Goal: Transaction & Acquisition: Book appointment/travel/reservation

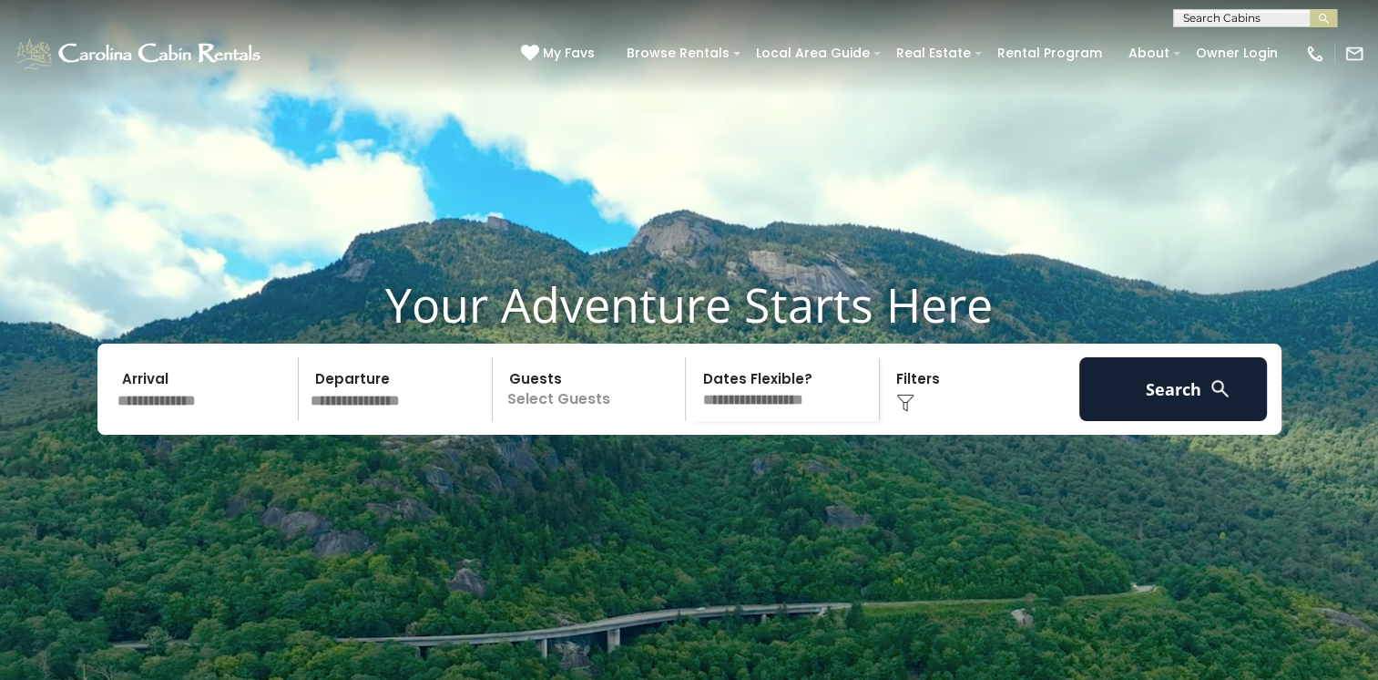
drag, startPoint x: 111, startPoint y: 424, endPoint x: 150, endPoint y: 435, distance: 40.7
click at [117, 421] on input "text" at bounding box center [205, 389] width 189 height 64
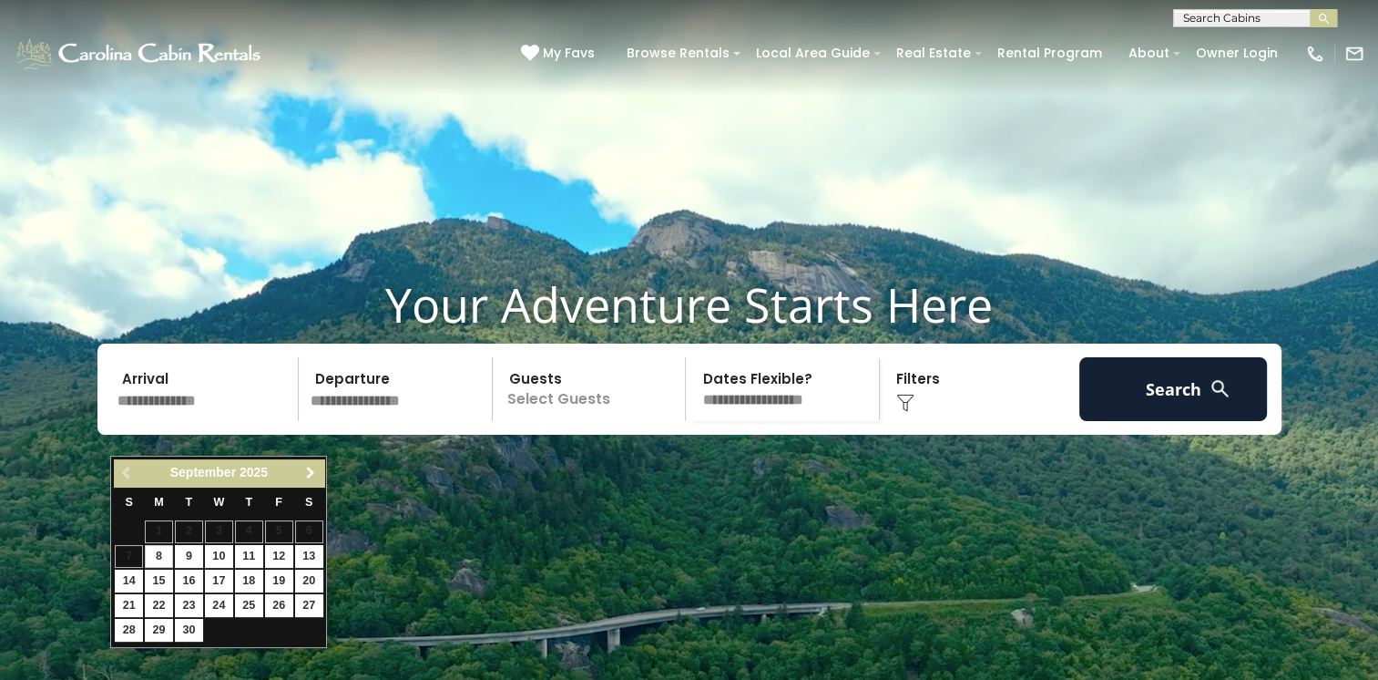
click at [308, 471] on span "Next" at bounding box center [310, 473] width 15 height 15
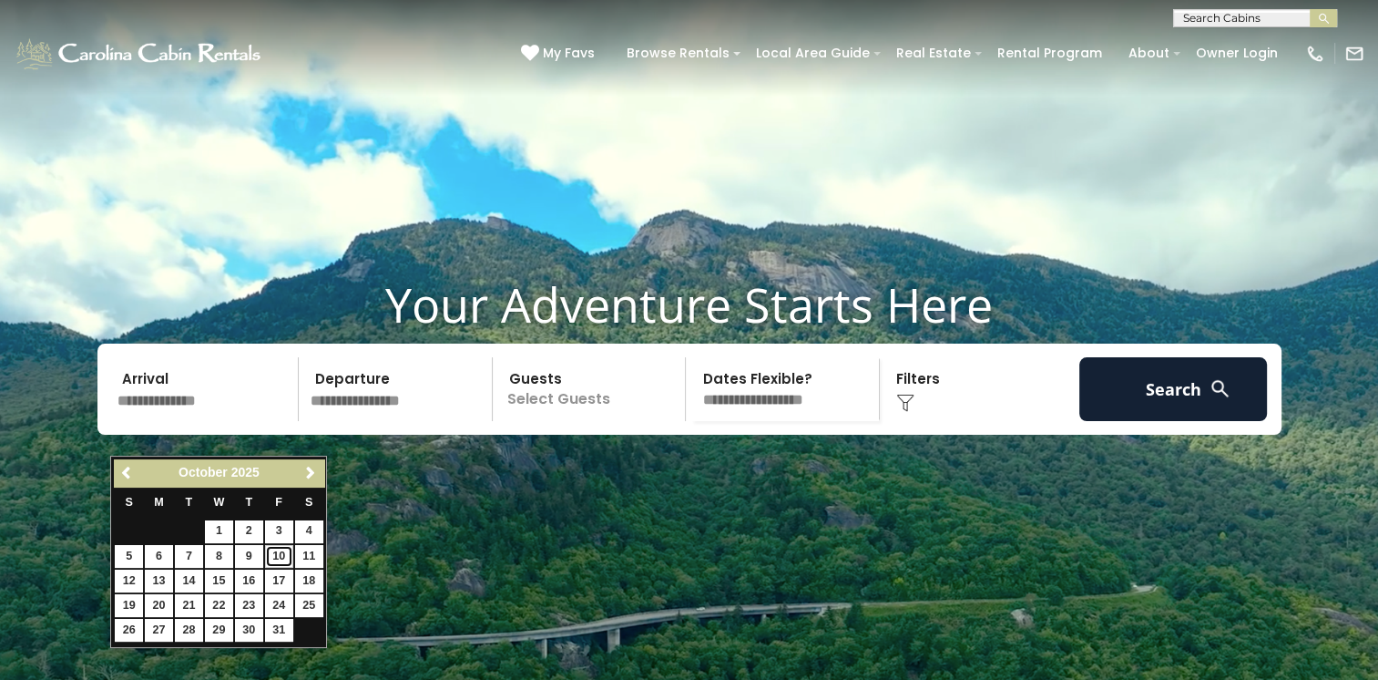
click at [282, 554] on link "10" at bounding box center [279, 556] width 28 height 23
type input "********"
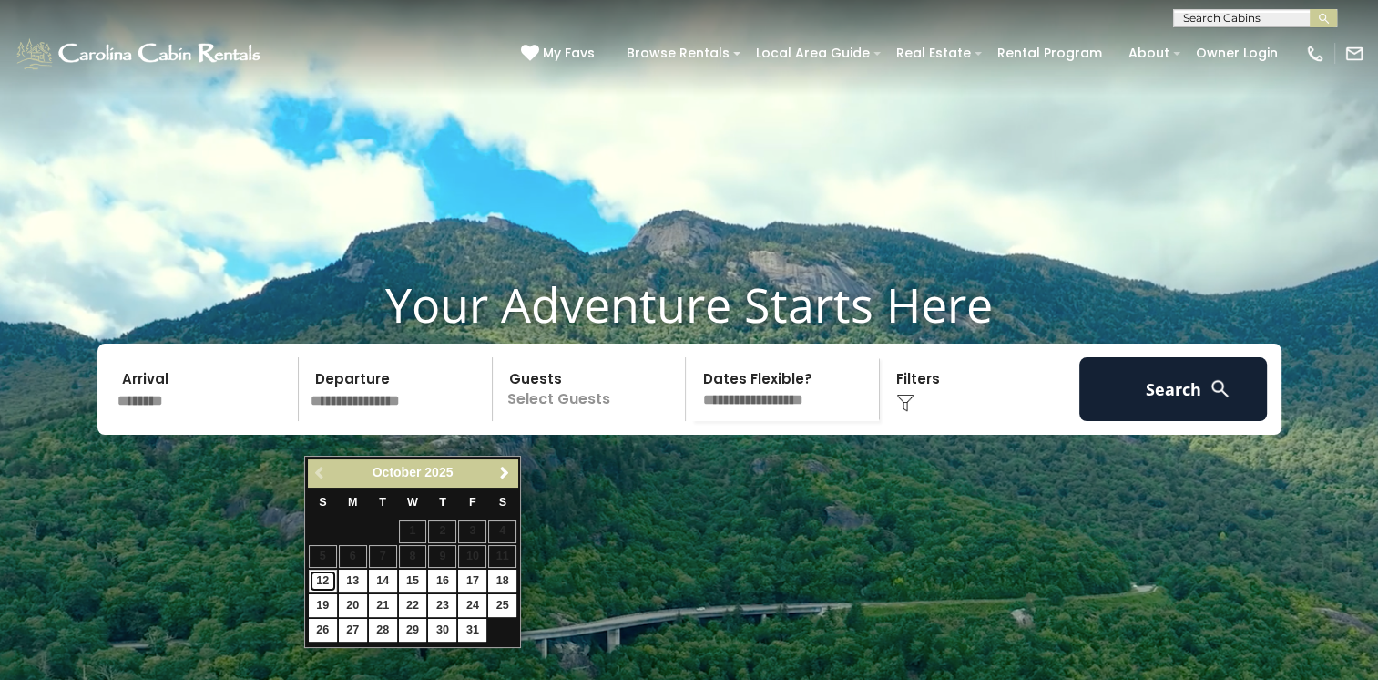
click at [326, 580] on link "12" at bounding box center [323, 580] width 28 height 23
type input "********"
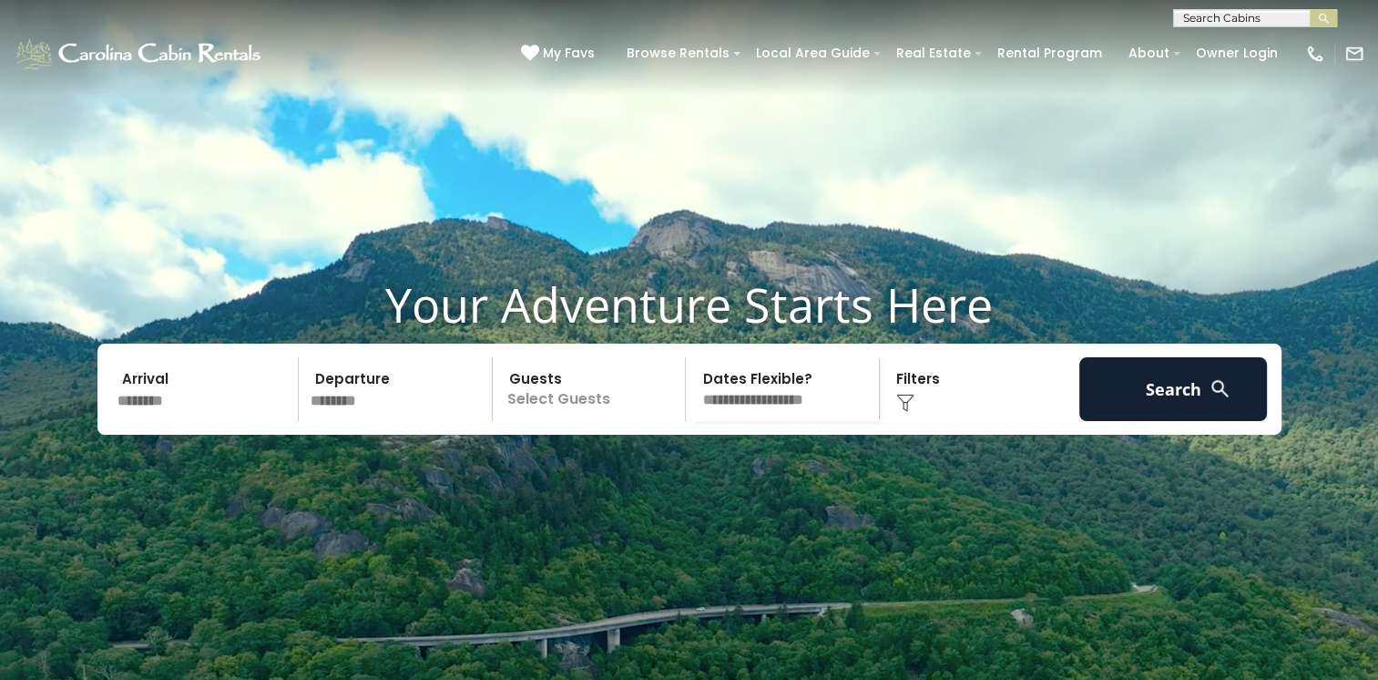
click at [640, 421] on p "Select Guests" at bounding box center [592, 389] width 188 height 64
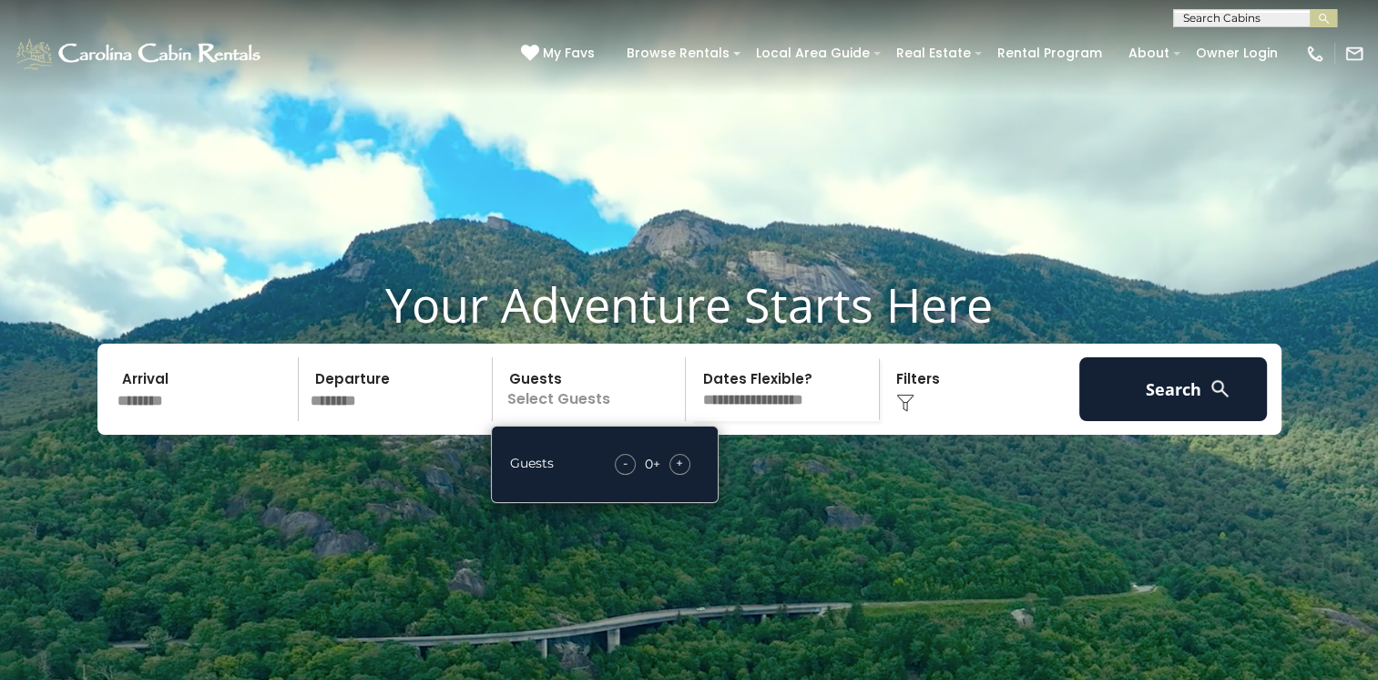
click at [685, 475] on div "- 0 + +" at bounding box center [653, 464] width 94 height 21
click at [685, 475] on div "+" at bounding box center [680, 464] width 21 height 21
click at [683, 472] on span "+" at bounding box center [679, 463] width 7 height 18
click at [837, 421] on select "**********" at bounding box center [785, 389] width 188 height 64
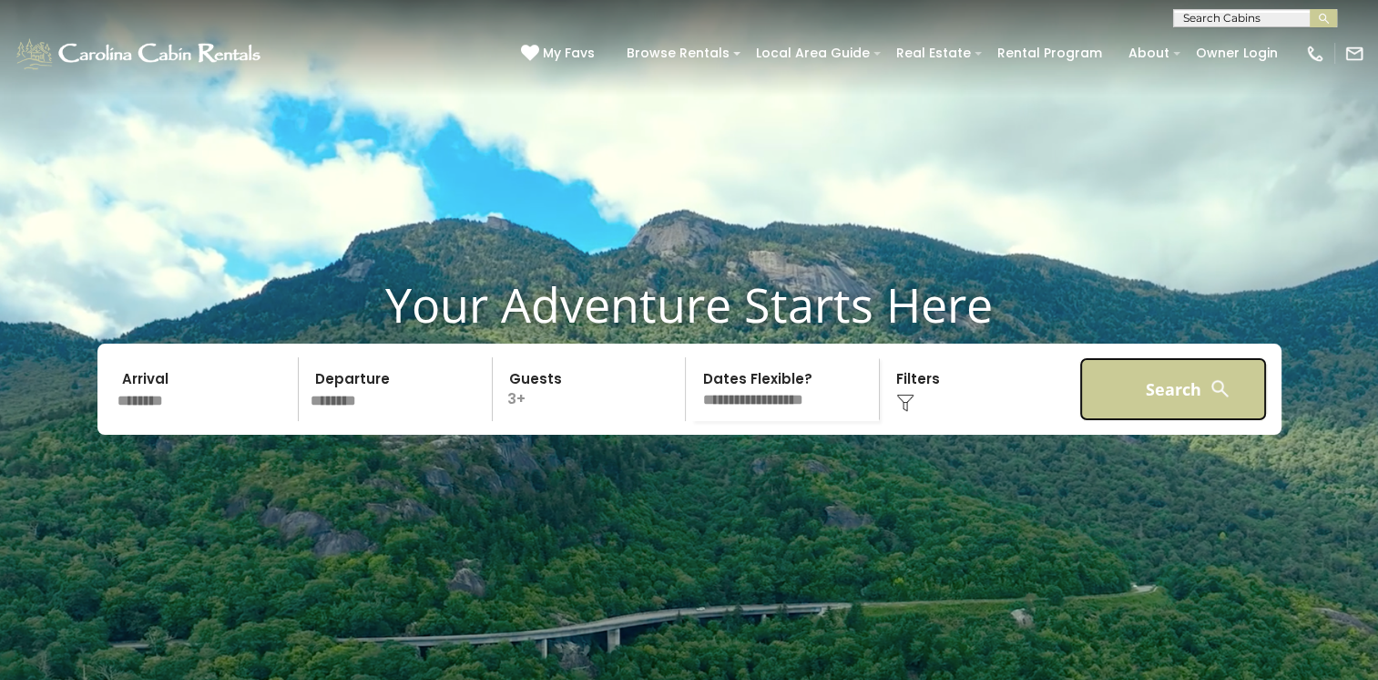
click at [1203, 421] on button "Search" at bounding box center [1174, 389] width 189 height 64
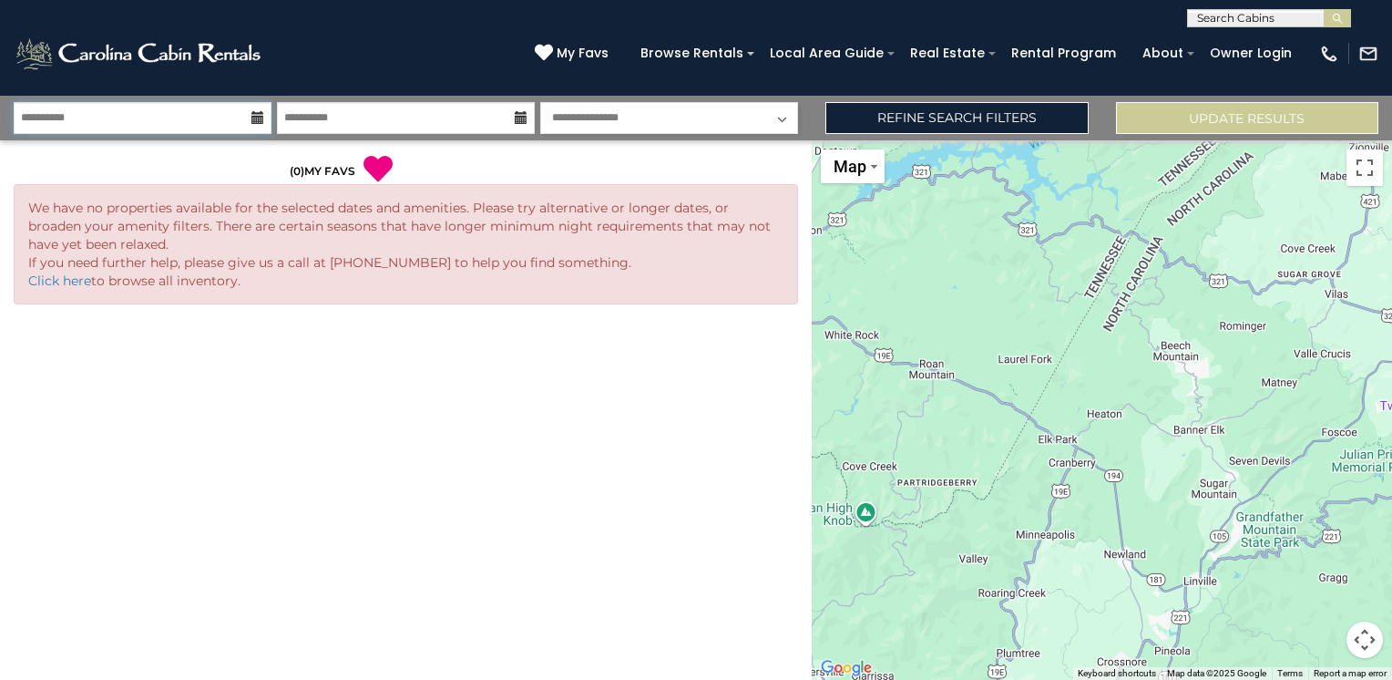
click at [204, 111] on input "**********" at bounding box center [143, 118] width 258 height 32
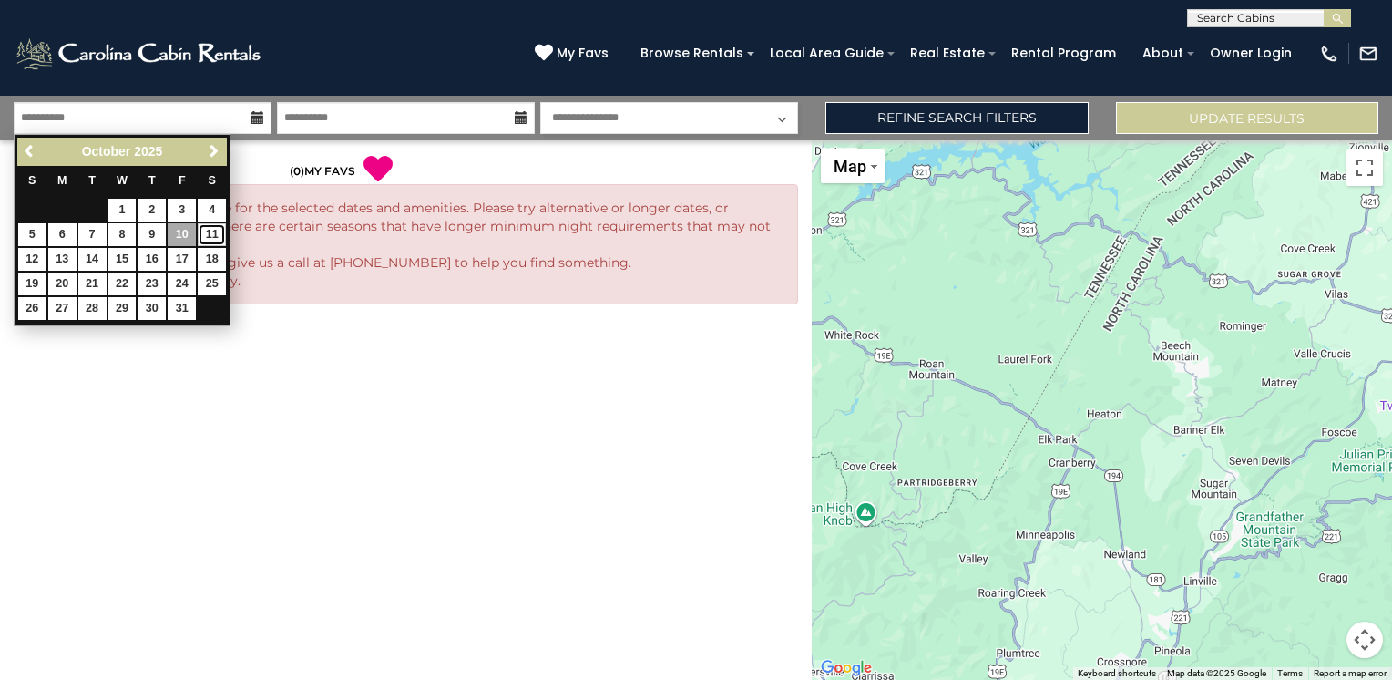
click at [220, 239] on link "11" at bounding box center [212, 234] width 28 height 23
type input "********"
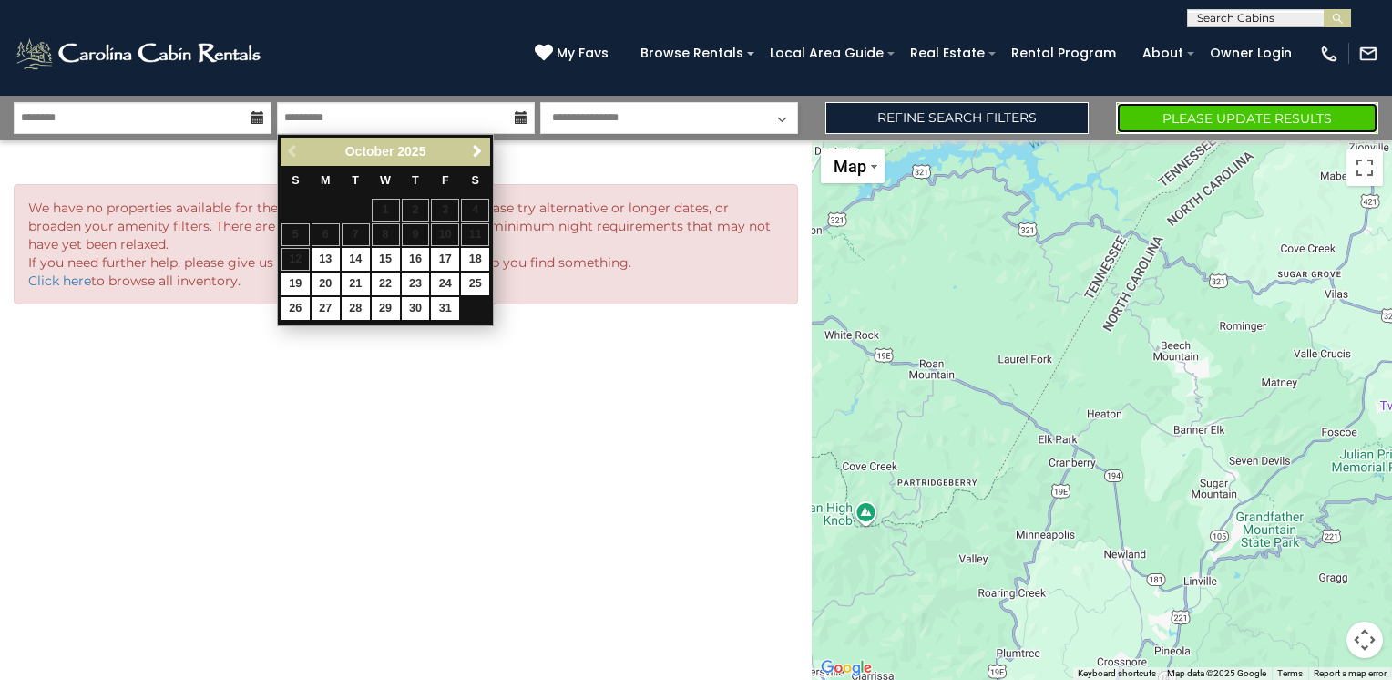
click at [1244, 118] on button "Please Update Results" at bounding box center [1247, 118] width 262 height 32
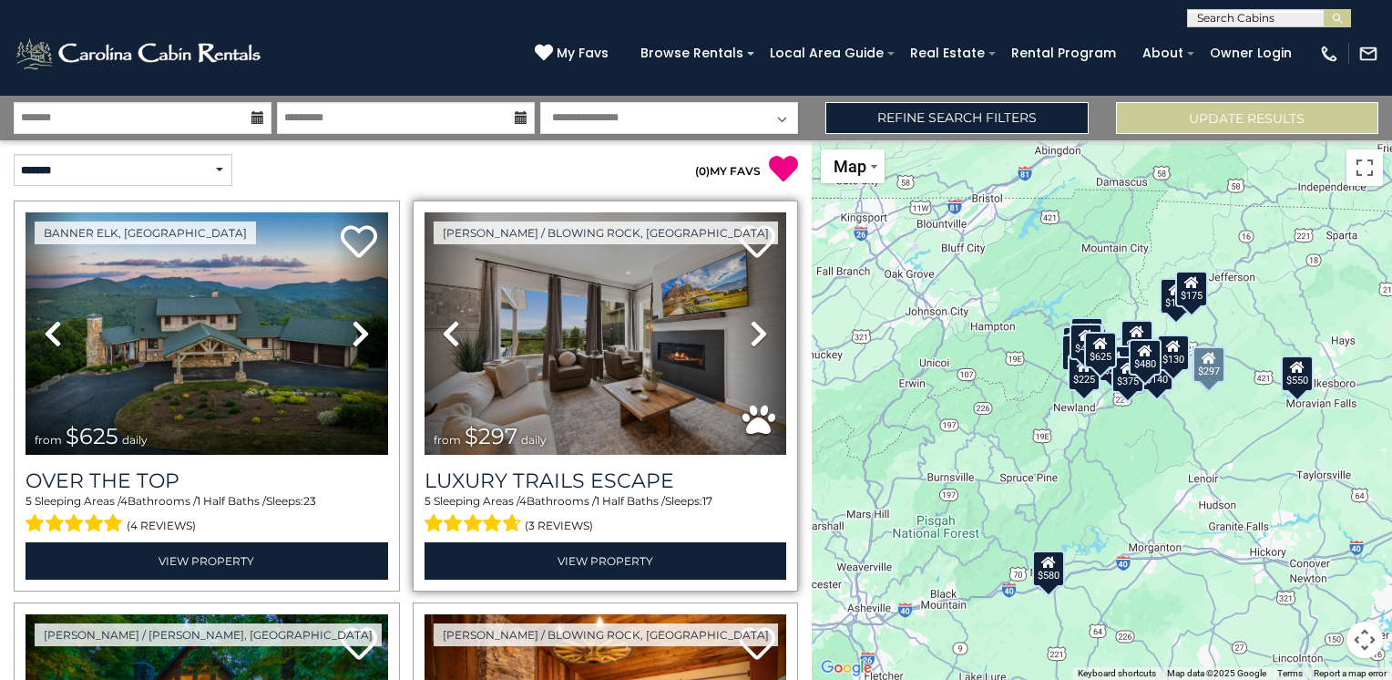
click at [751, 329] on icon at bounding box center [759, 333] width 18 height 29
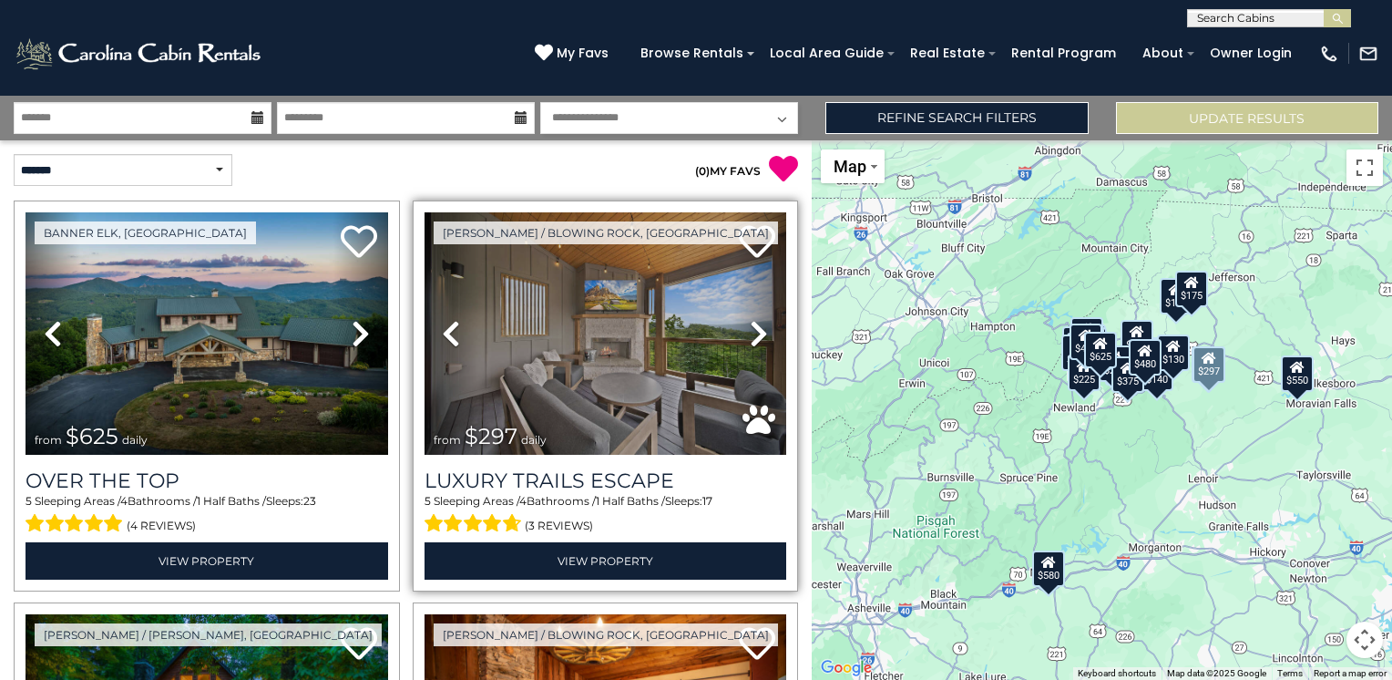
click at [751, 329] on icon at bounding box center [759, 333] width 18 height 29
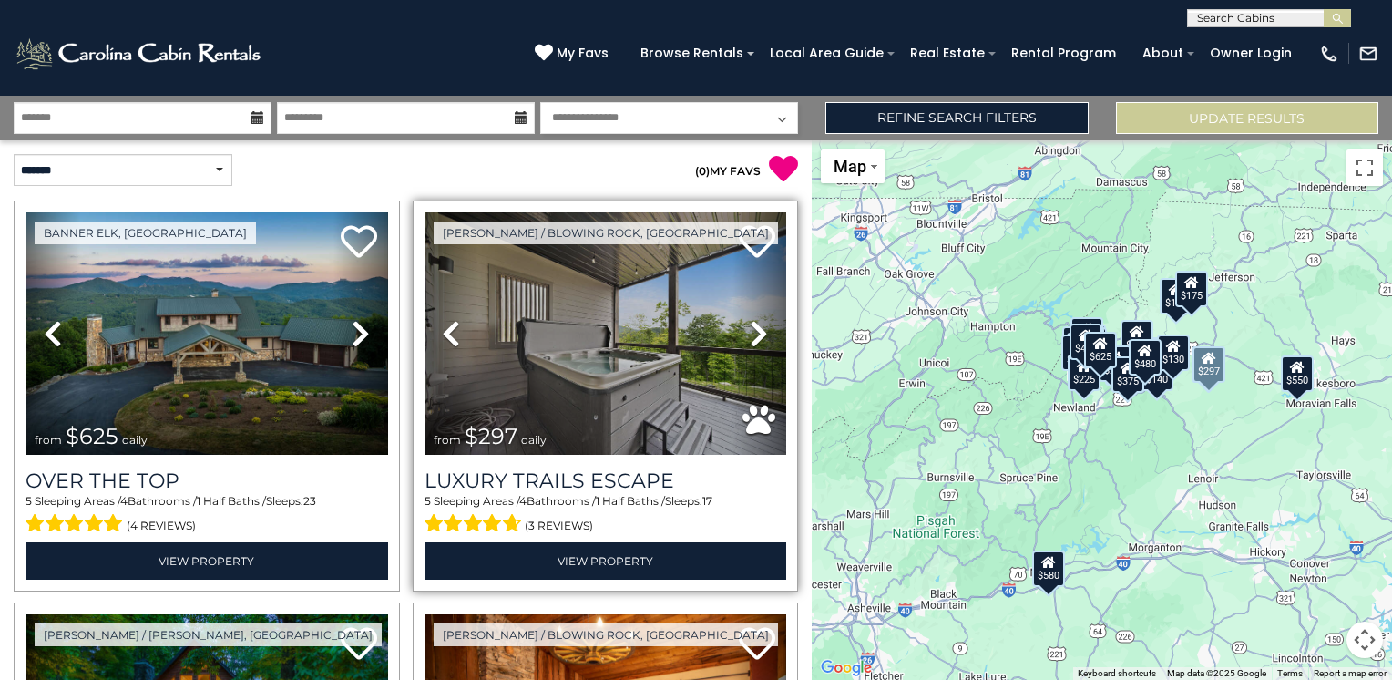
click at [751, 329] on icon at bounding box center [759, 333] width 18 height 29
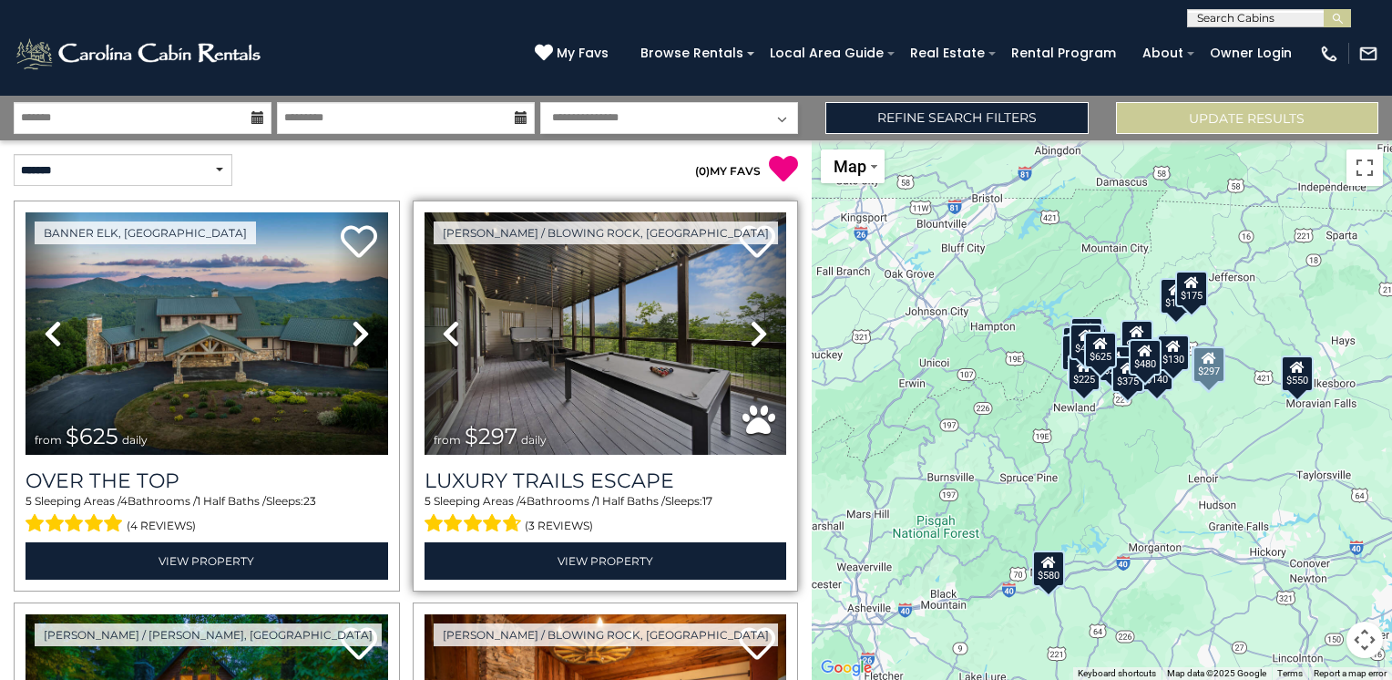
click at [753, 327] on icon at bounding box center [759, 333] width 18 height 29
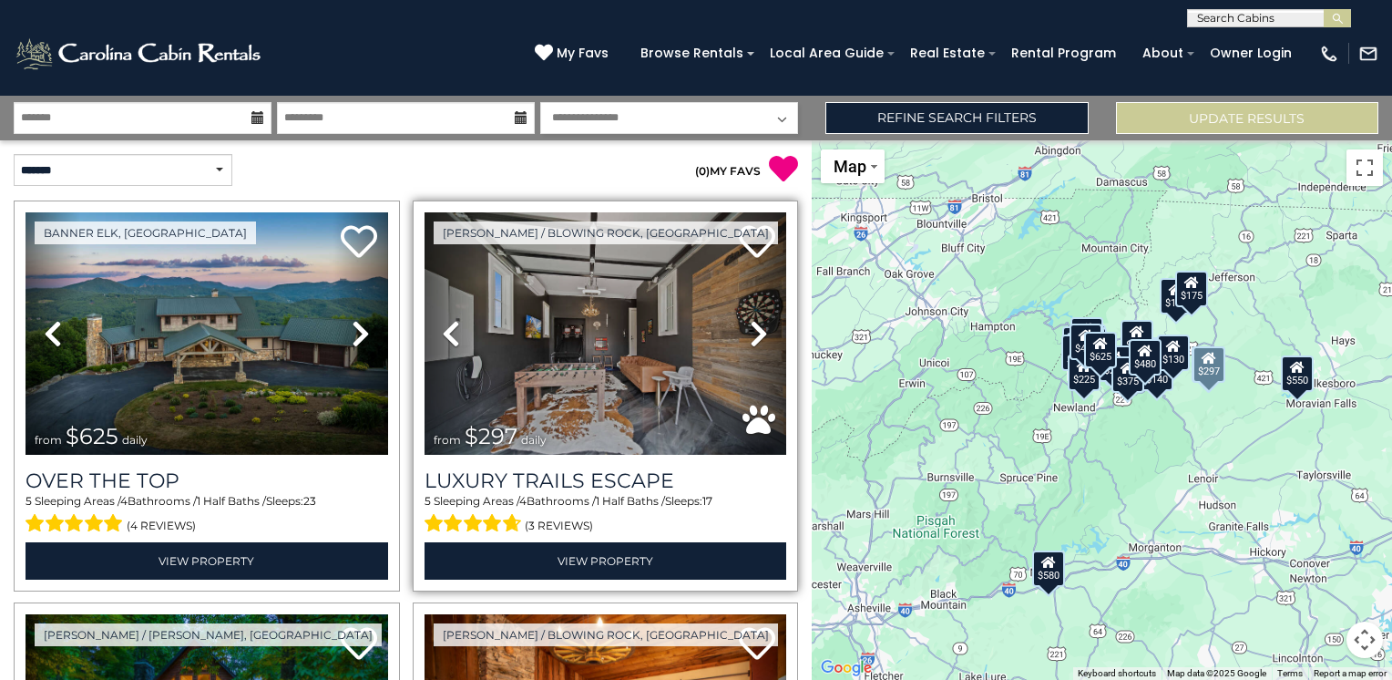
click at [760, 327] on link "Next" at bounding box center [759, 333] width 55 height 242
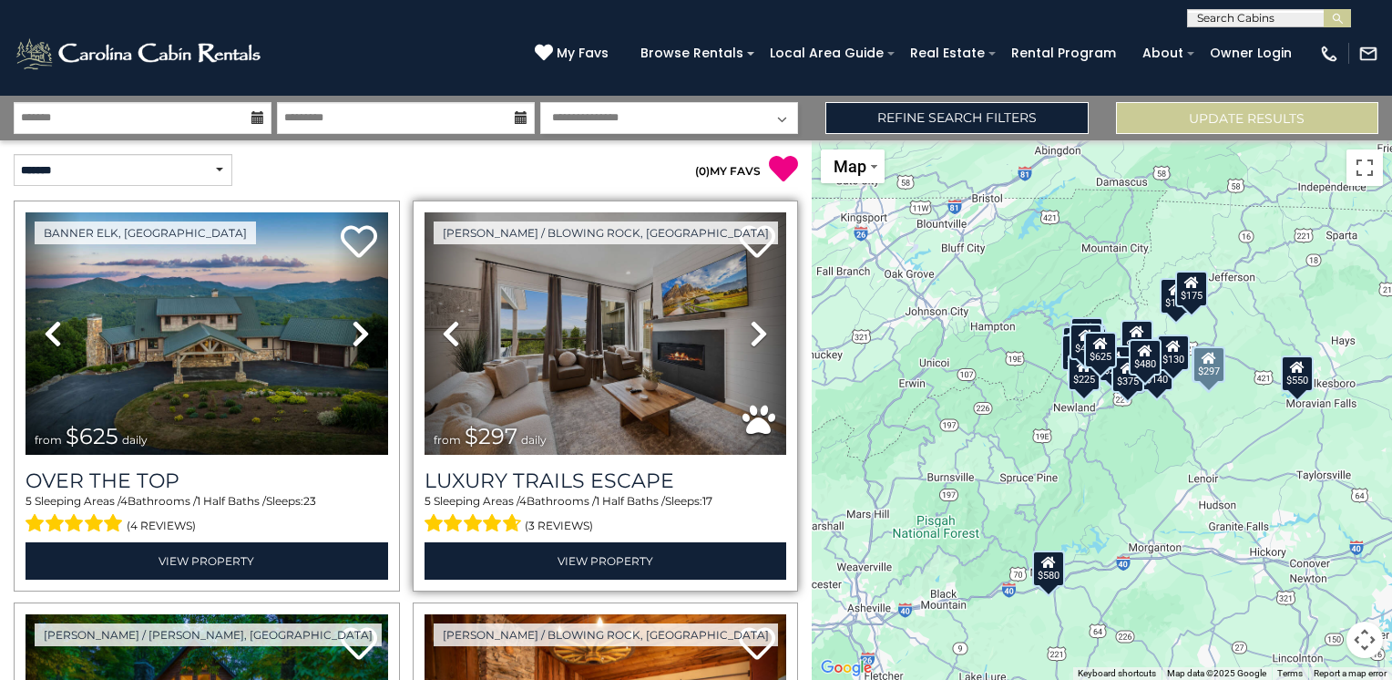
click at [760, 327] on link "Next" at bounding box center [759, 333] width 55 height 242
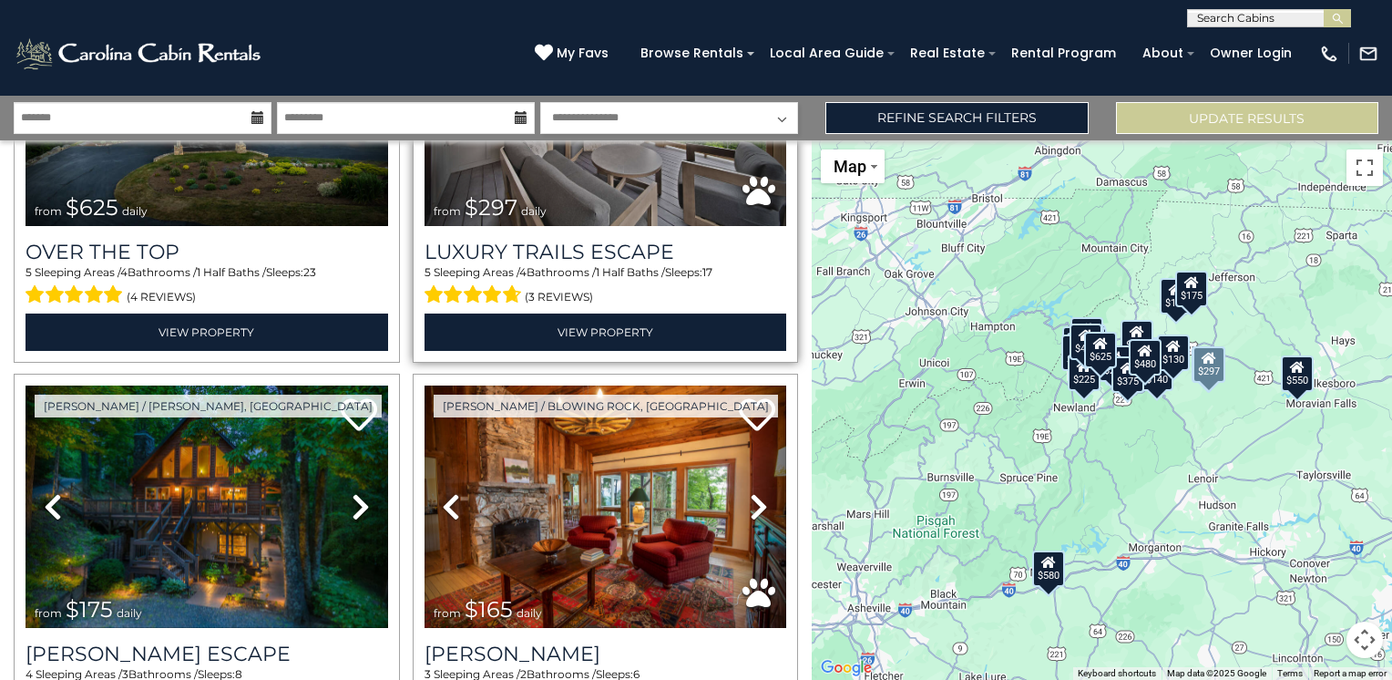
scroll to position [273, 0]
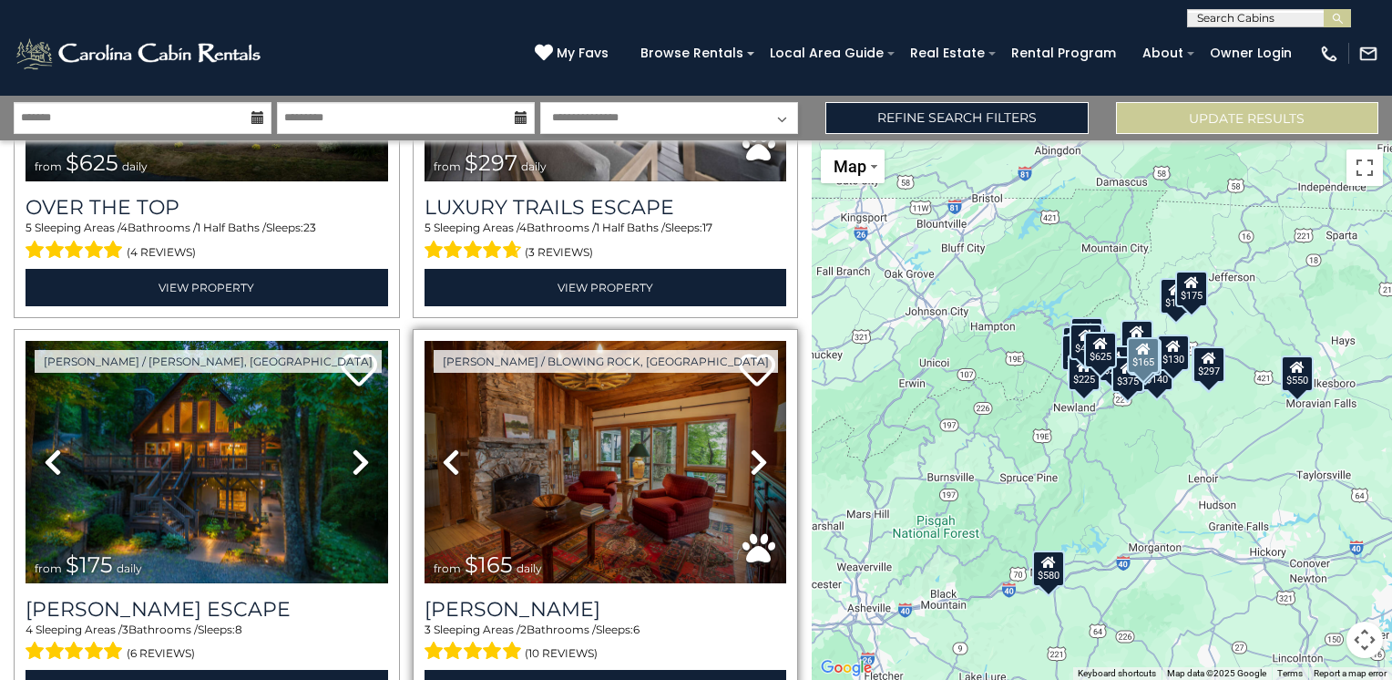
click at [752, 457] on icon at bounding box center [759, 461] width 18 height 29
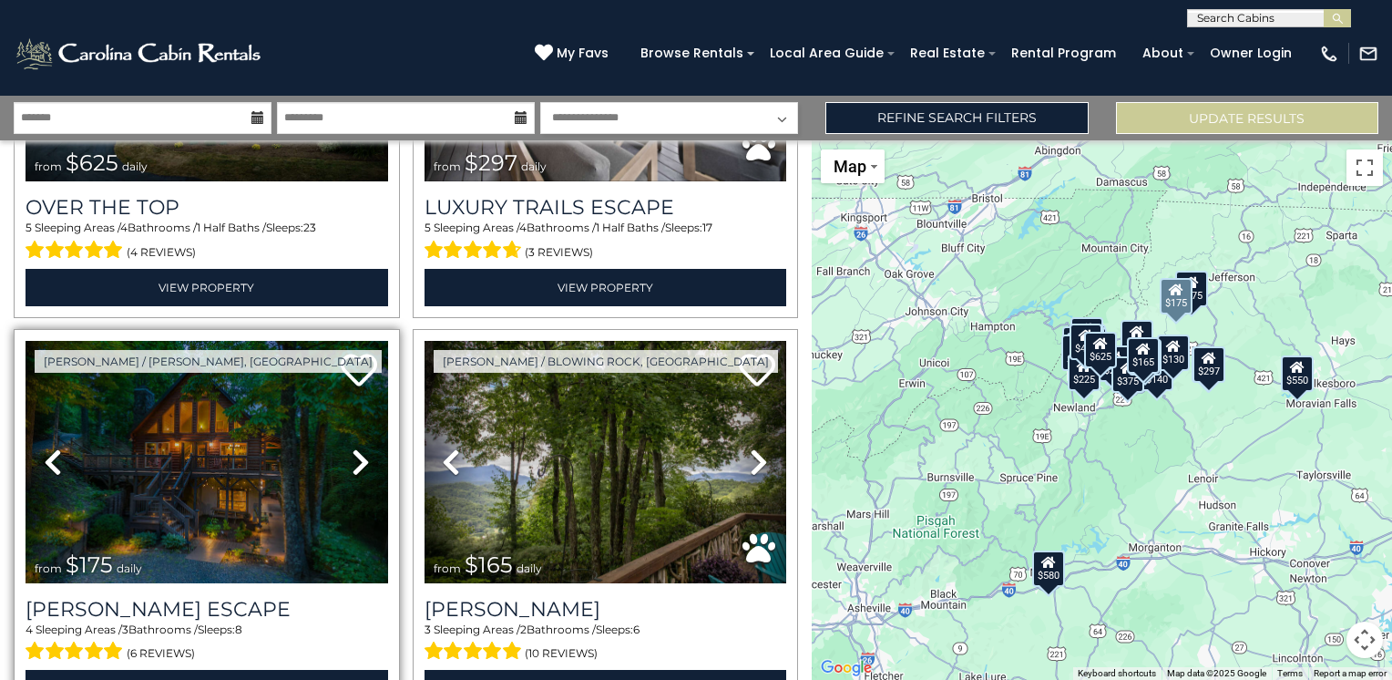
click at [352, 454] on icon at bounding box center [361, 461] width 18 height 29
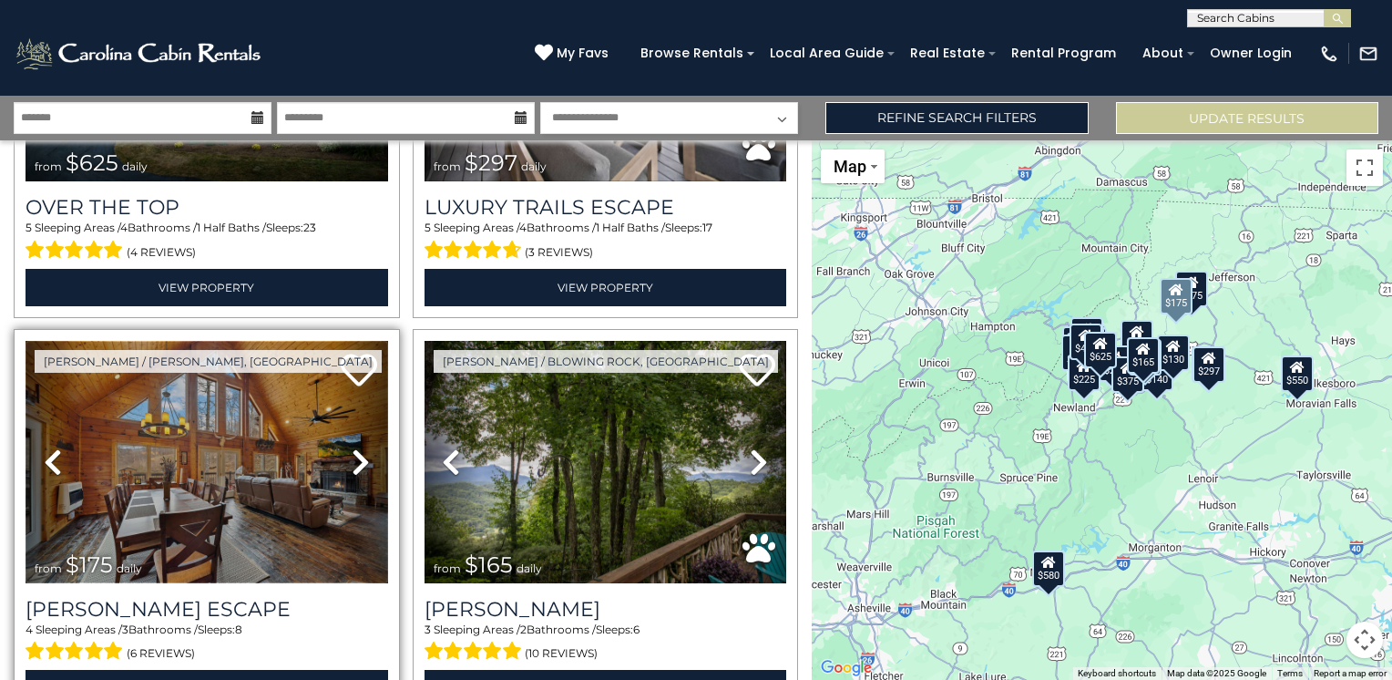
click at [299, 461] on img at bounding box center [207, 462] width 363 height 242
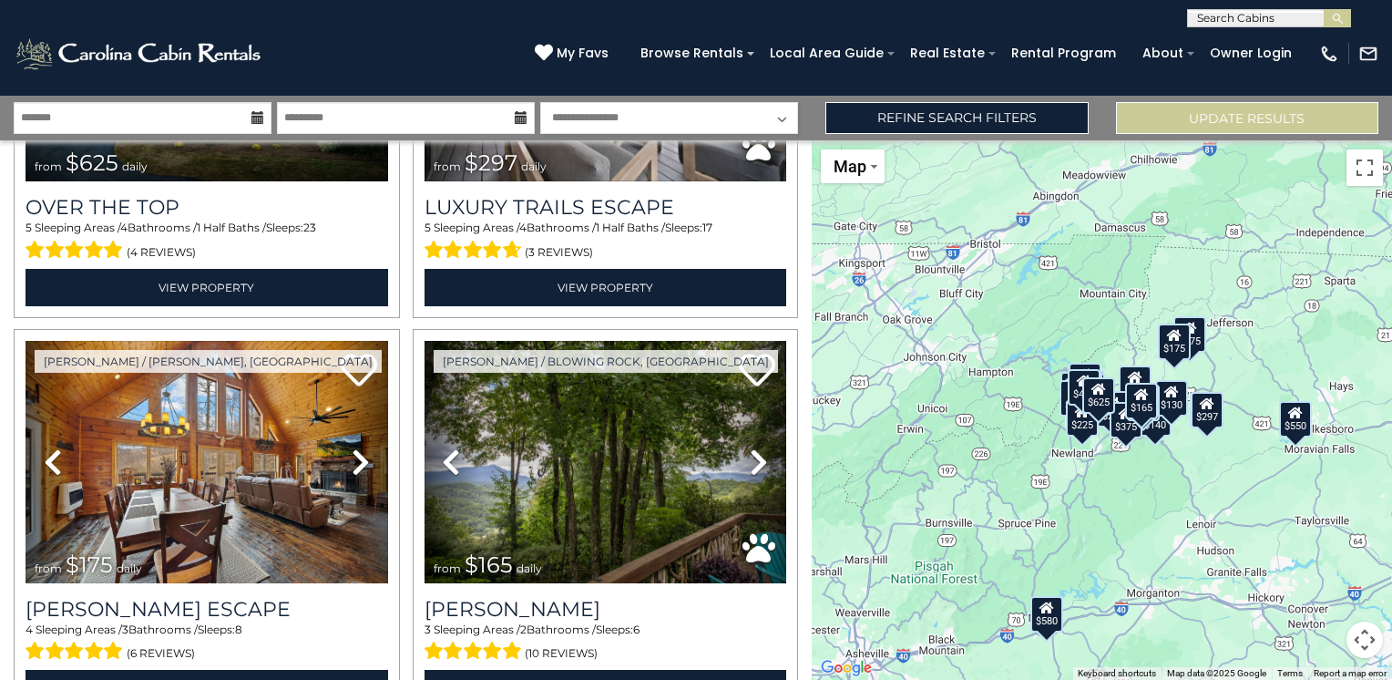
drag, startPoint x: 1267, startPoint y: 426, endPoint x: 1281, endPoint y: 472, distance: 47.6
click at [1281, 472] on div "$625 $297 $175 $165 $300 $580 $290 $424 $395 $270 $185 $265 $230 $550 $349 $230…" at bounding box center [1102, 409] width 580 height 539
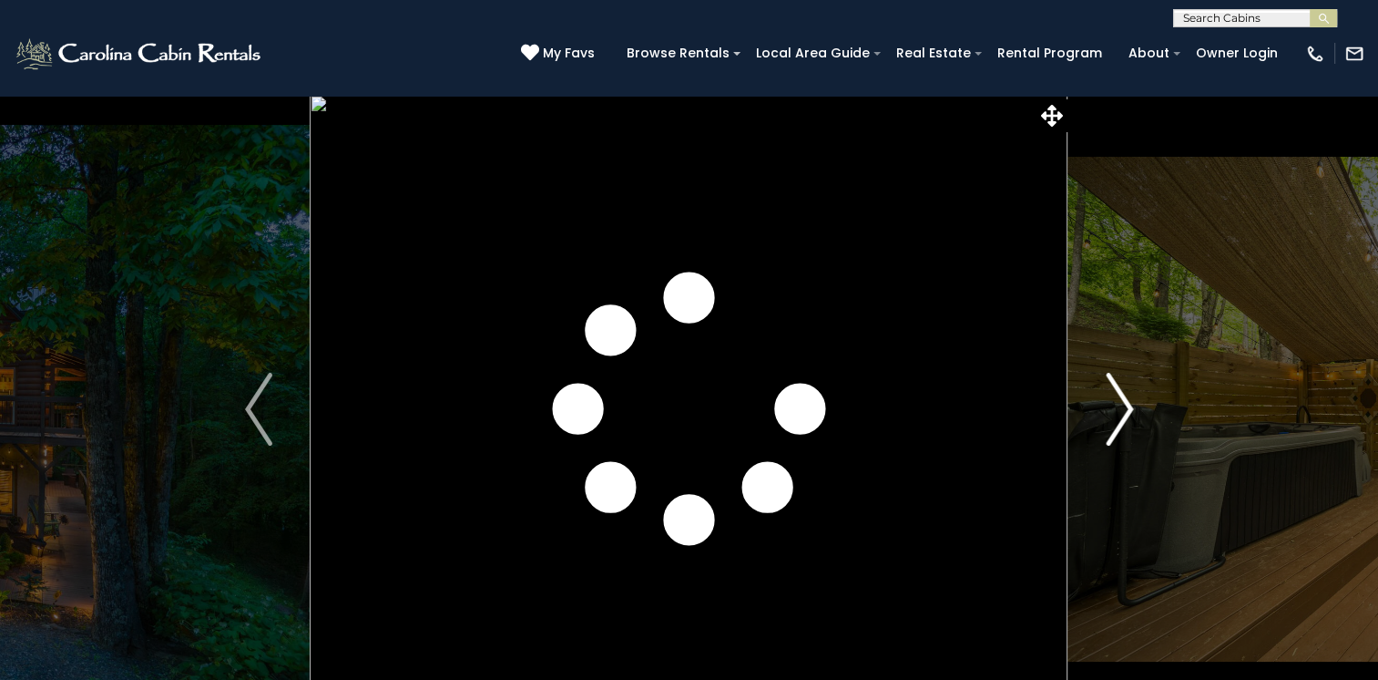
click at [1128, 408] on img "Next" at bounding box center [1119, 409] width 27 height 73
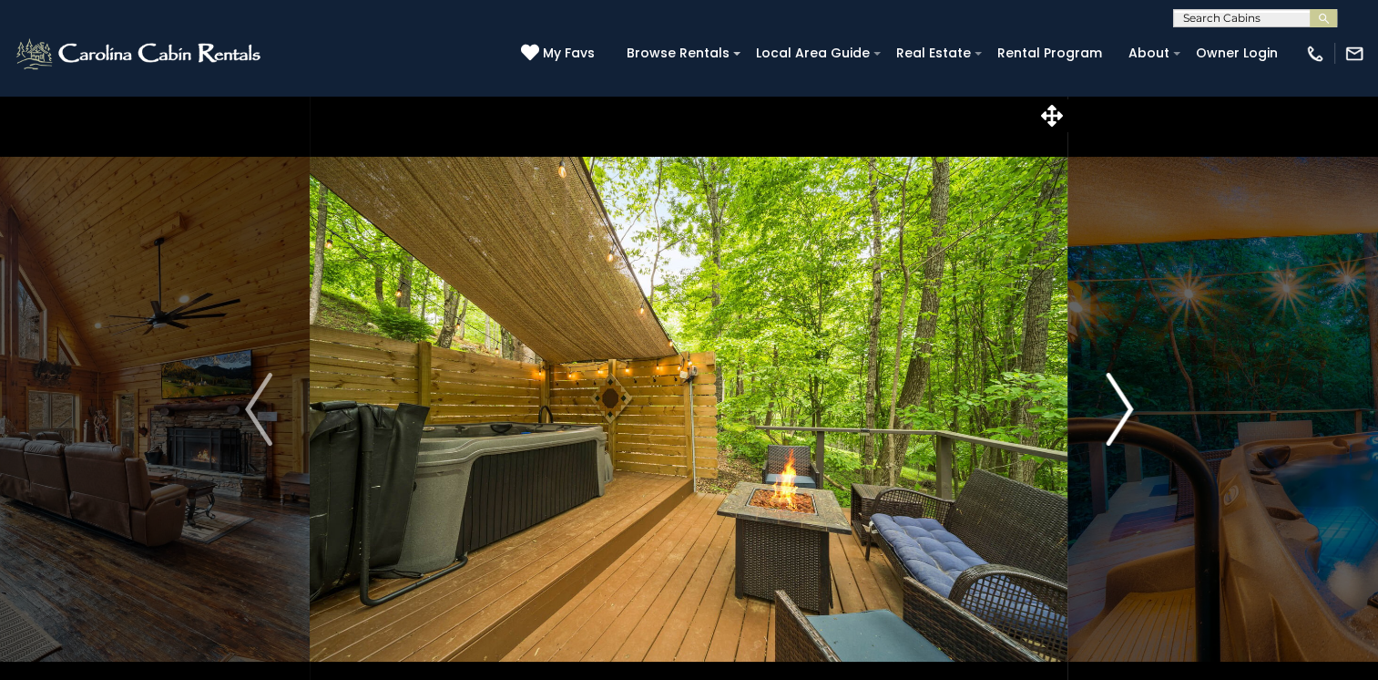
click at [1128, 408] on img "Next" at bounding box center [1119, 409] width 27 height 73
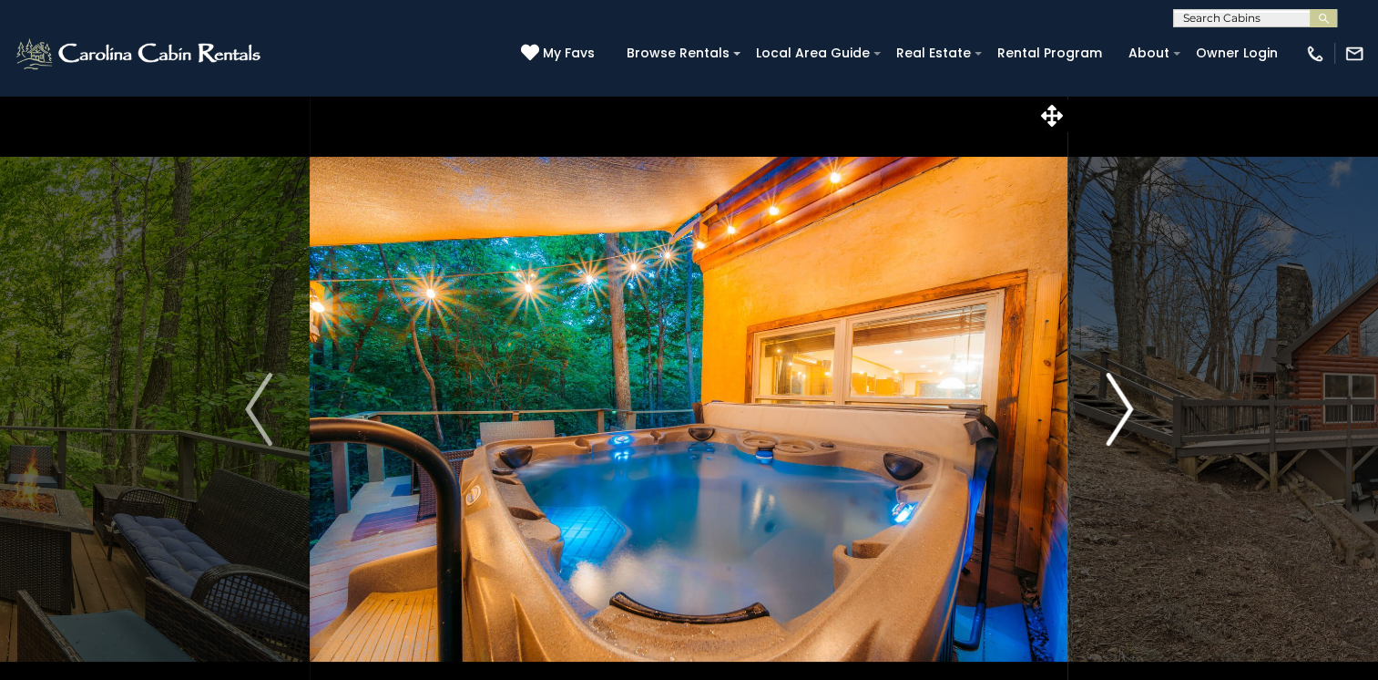
click at [1128, 408] on img "Next" at bounding box center [1119, 409] width 27 height 73
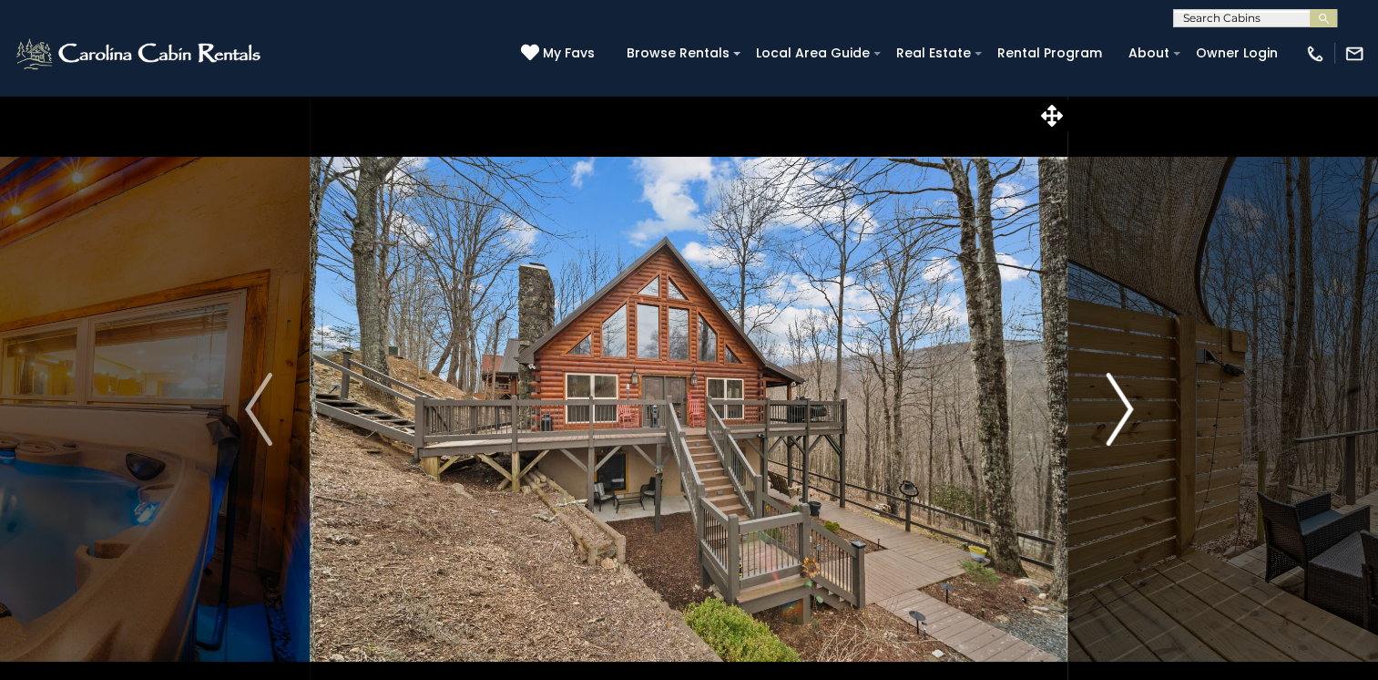
click at [1128, 408] on img "Next" at bounding box center [1119, 409] width 27 height 73
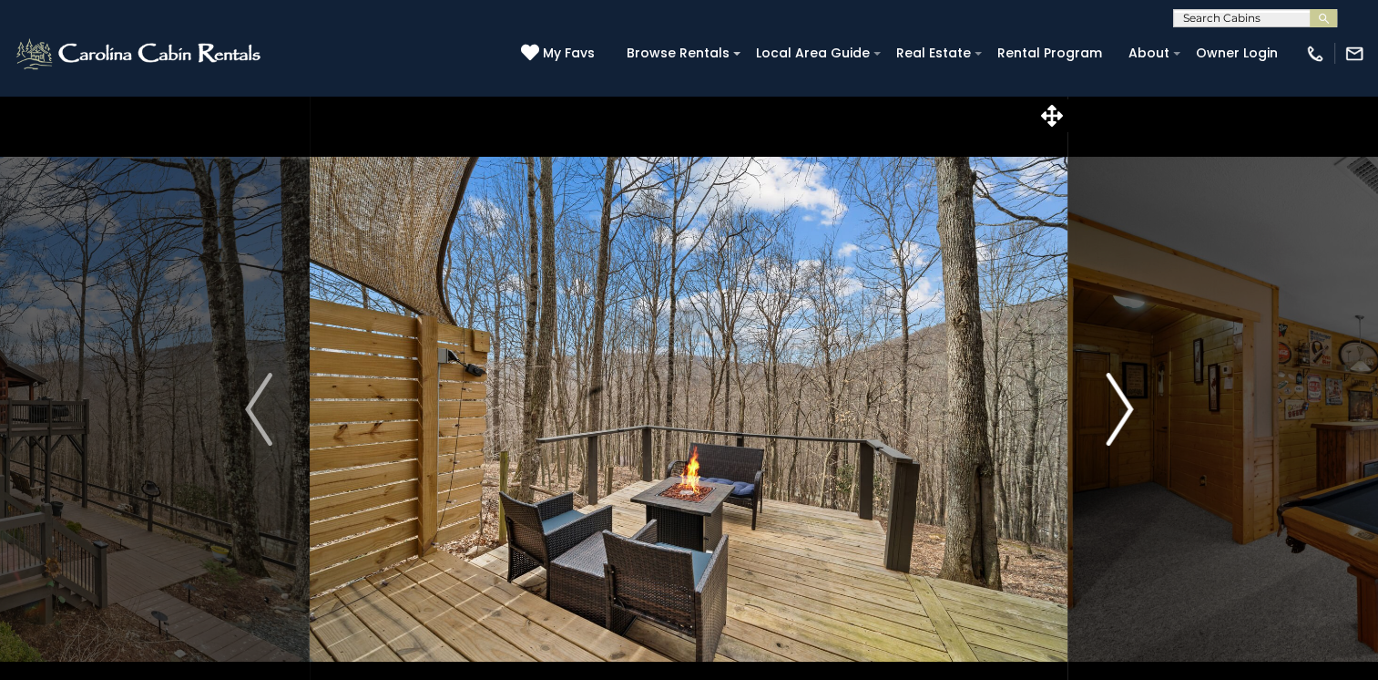
click at [1128, 408] on img "Next" at bounding box center [1119, 409] width 27 height 73
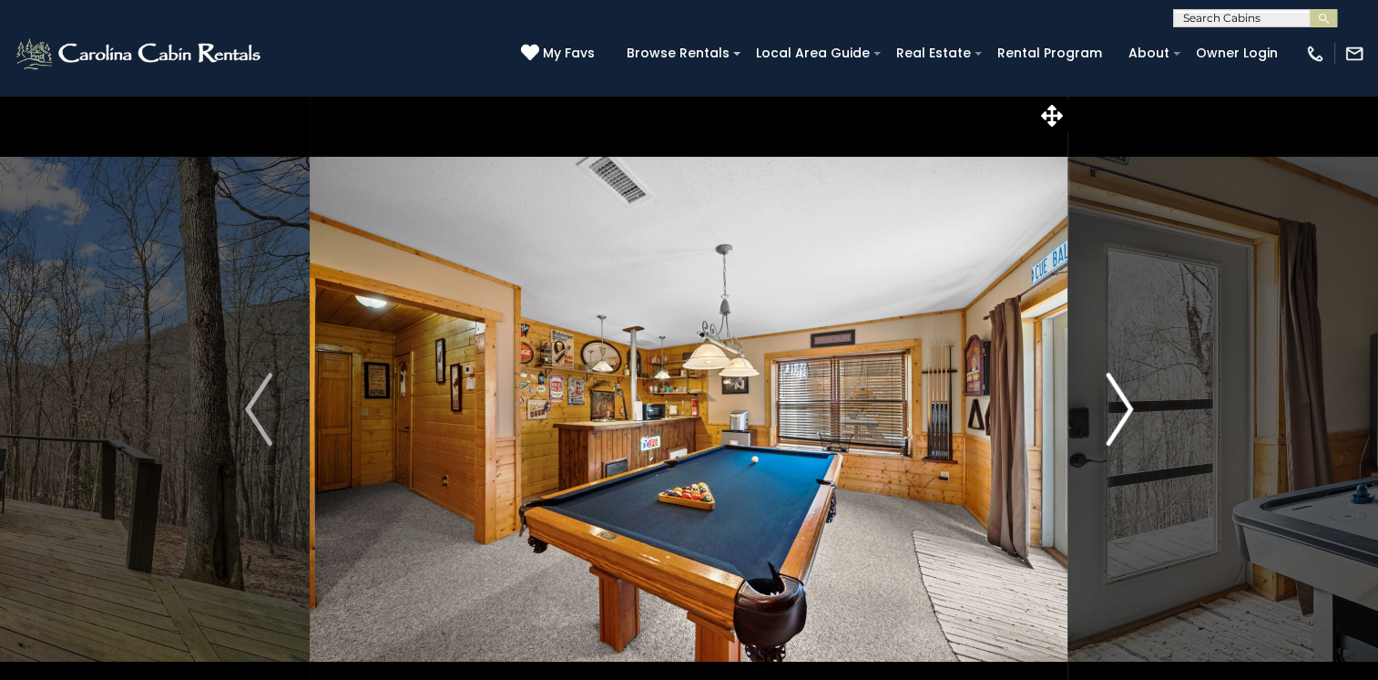
click at [1128, 408] on img "Next" at bounding box center [1119, 409] width 27 height 73
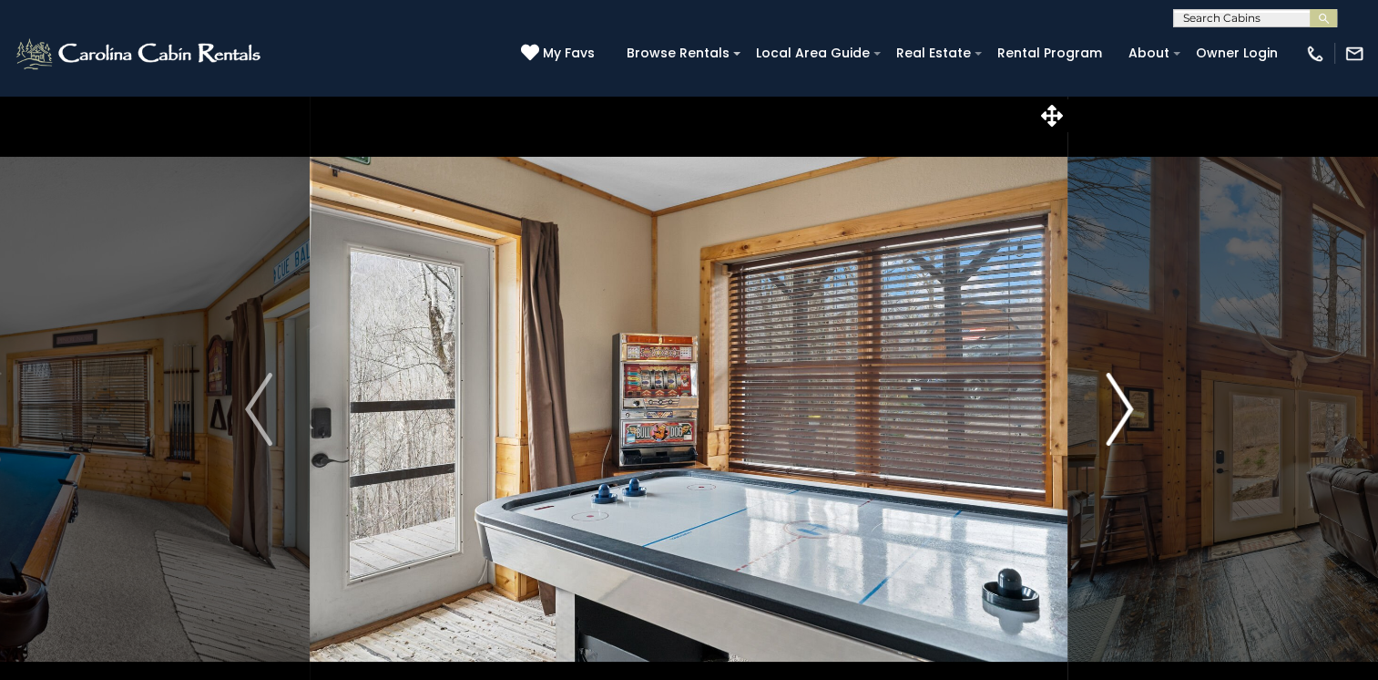
click at [1128, 408] on img "Next" at bounding box center [1119, 409] width 27 height 73
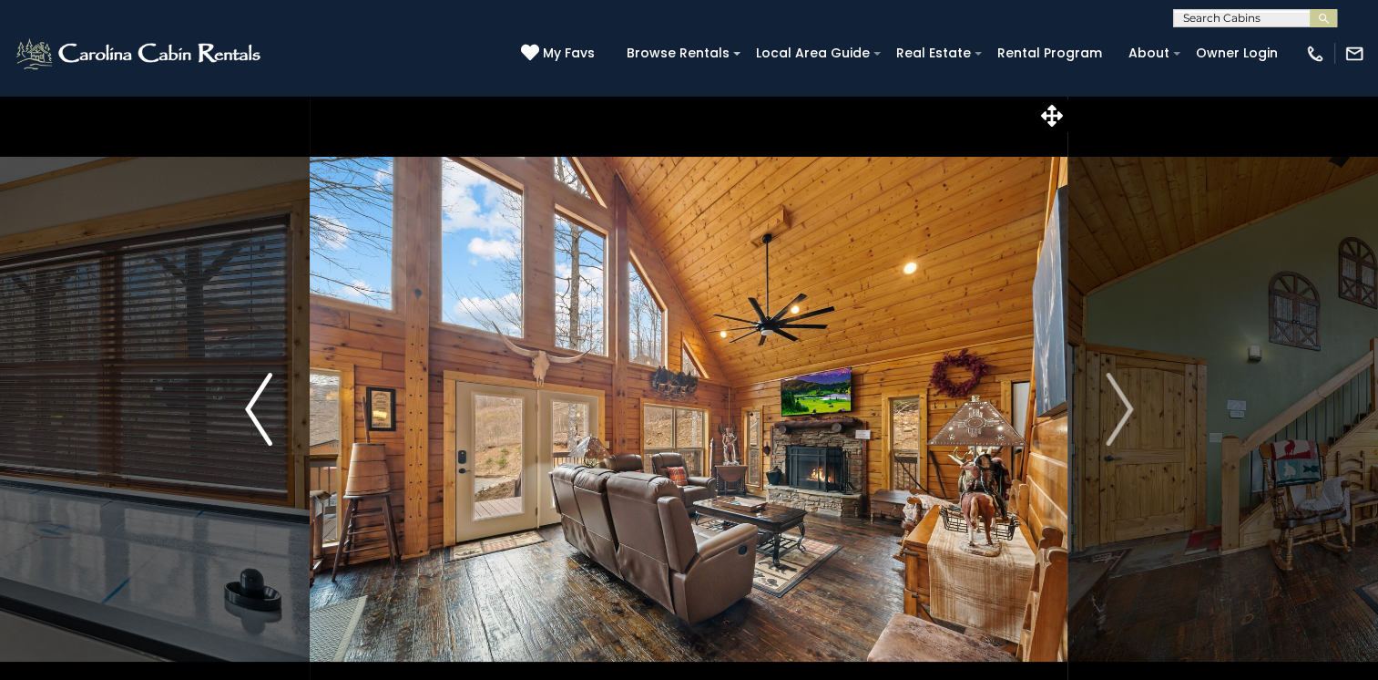
drag, startPoint x: 258, startPoint y: 389, endPoint x: 272, endPoint y: 386, distance: 14.8
click at [257, 388] on img "Previous" at bounding box center [258, 409] width 27 height 73
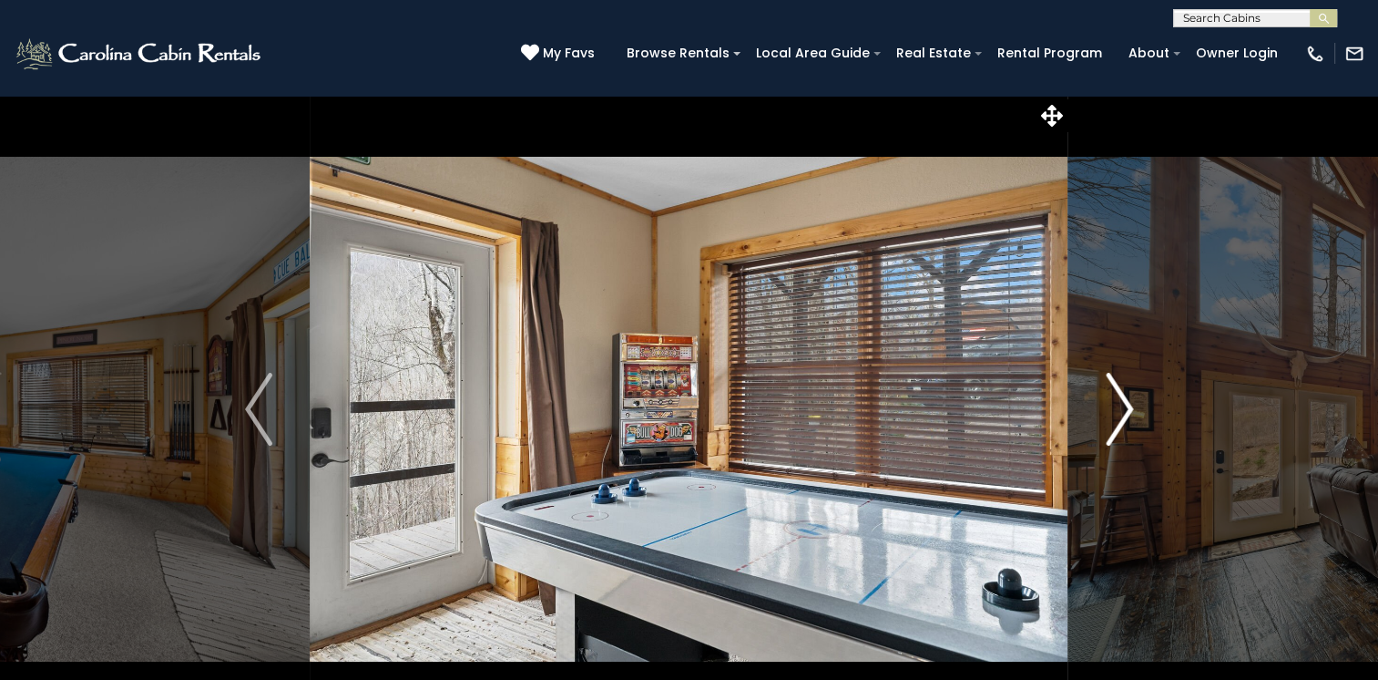
click at [1127, 412] on img "Next" at bounding box center [1119, 409] width 27 height 73
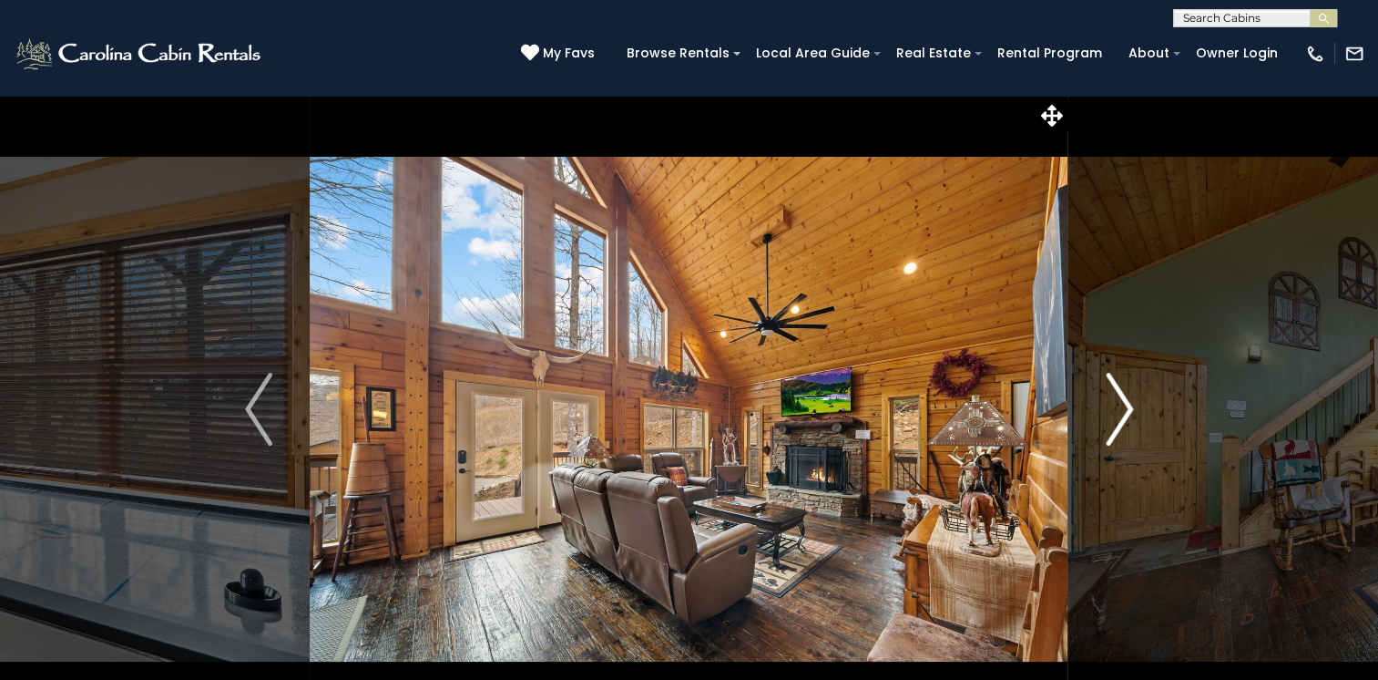
click at [1127, 412] on img "Next" at bounding box center [1119, 409] width 27 height 73
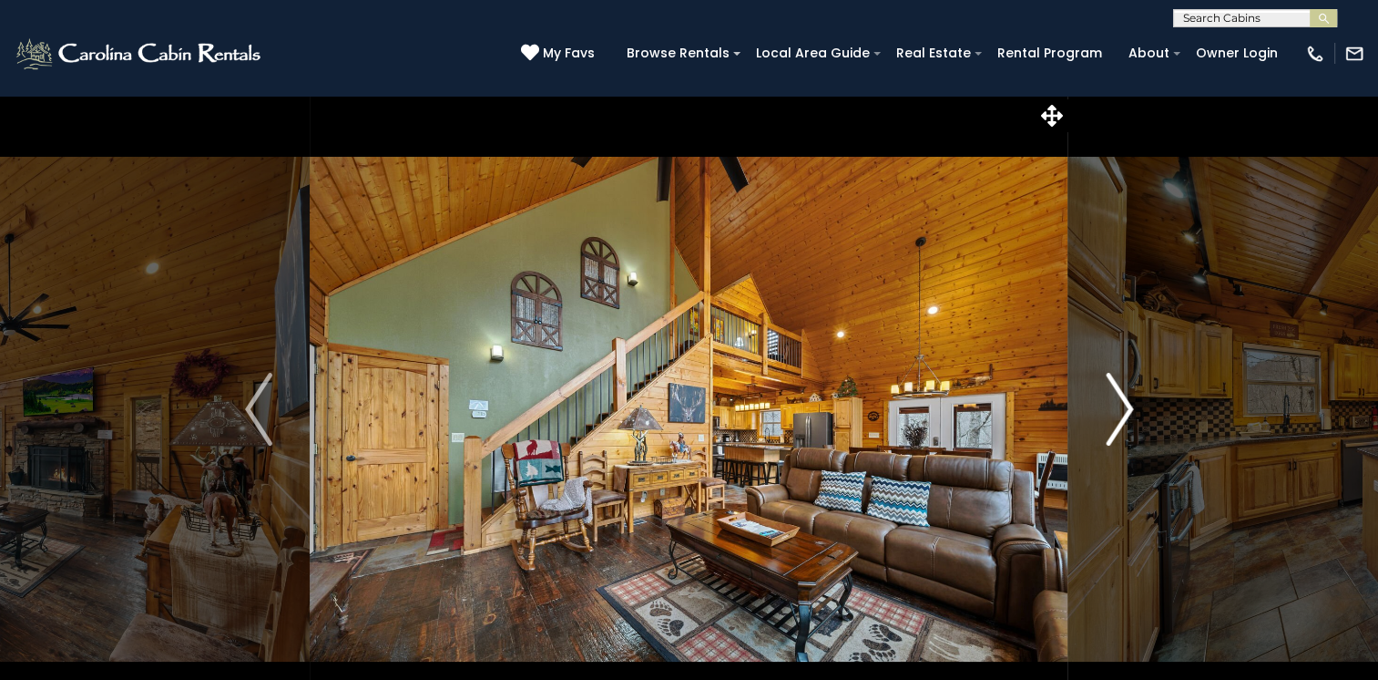
click at [1120, 411] on img "Next" at bounding box center [1119, 409] width 27 height 73
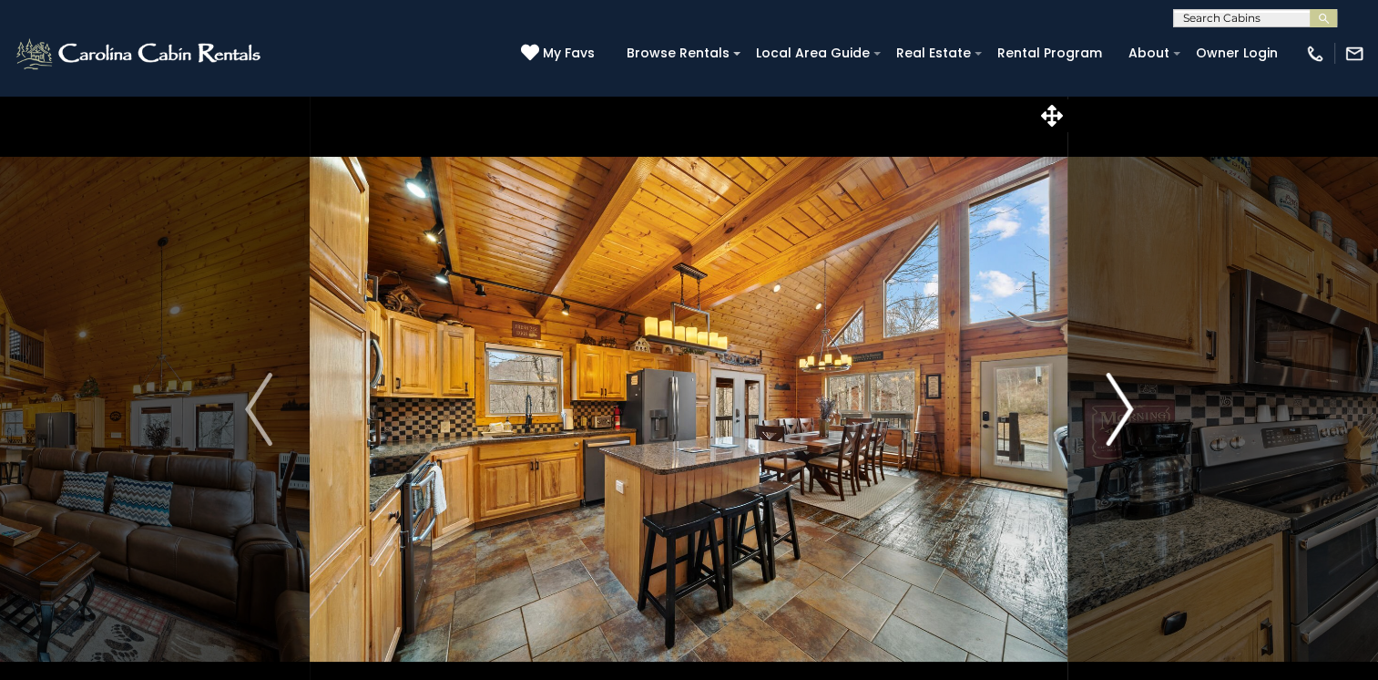
click at [1120, 411] on img "Next" at bounding box center [1119, 409] width 27 height 73
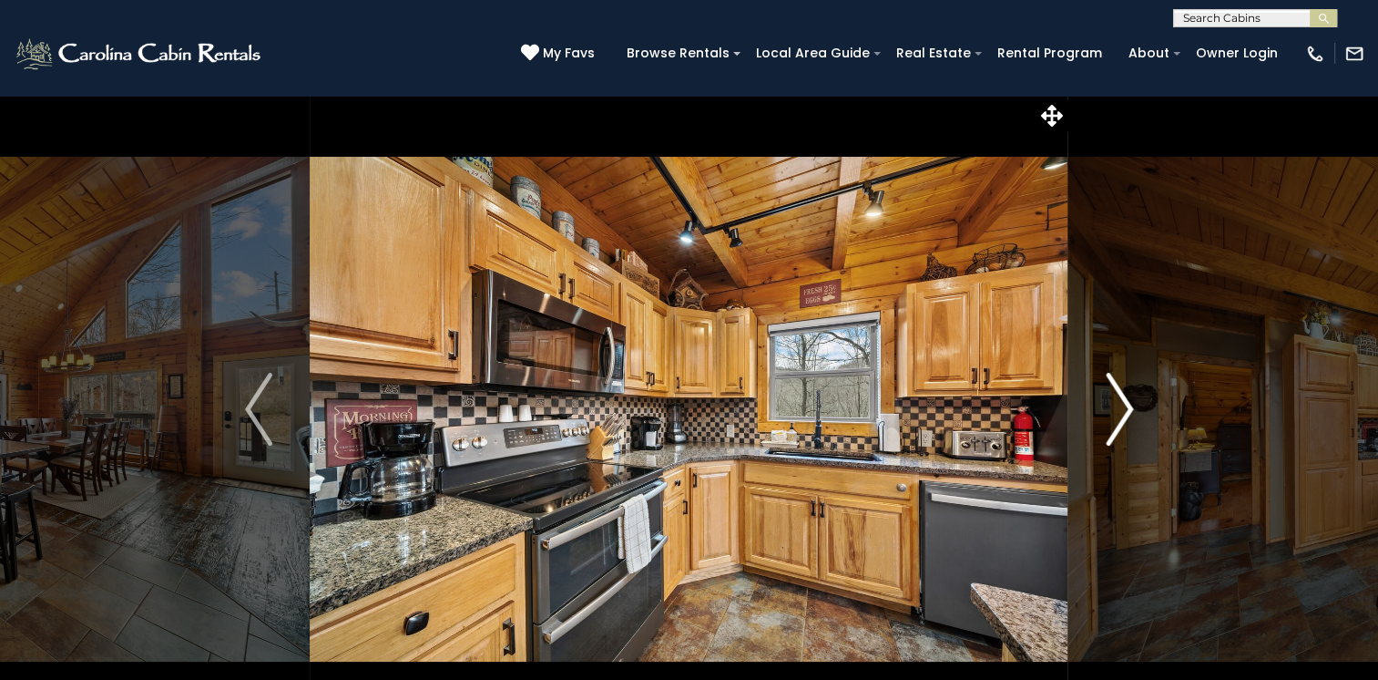
click at [1120, 411] on img "Next" at bounding box center [1119, 409] width 27 height 73
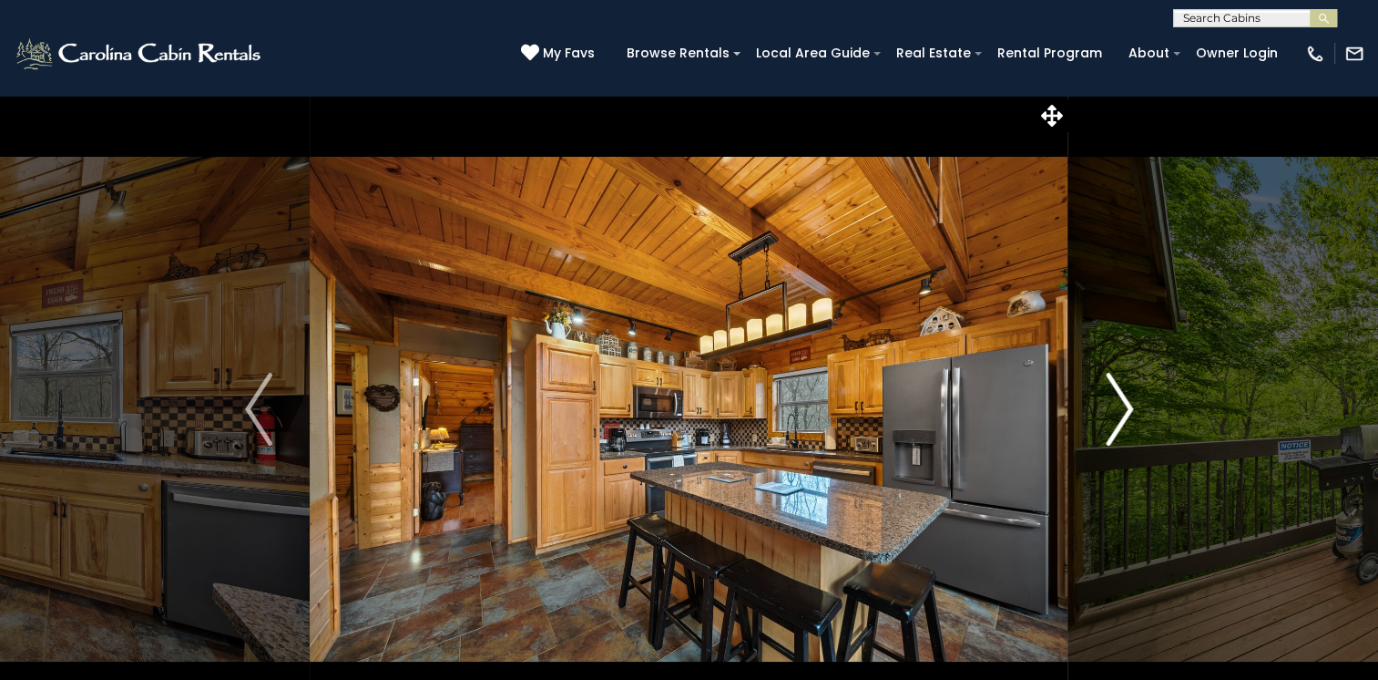
click at [1120, 411] on img "Next" at bounding box center [1119, 409] width 27 height 73
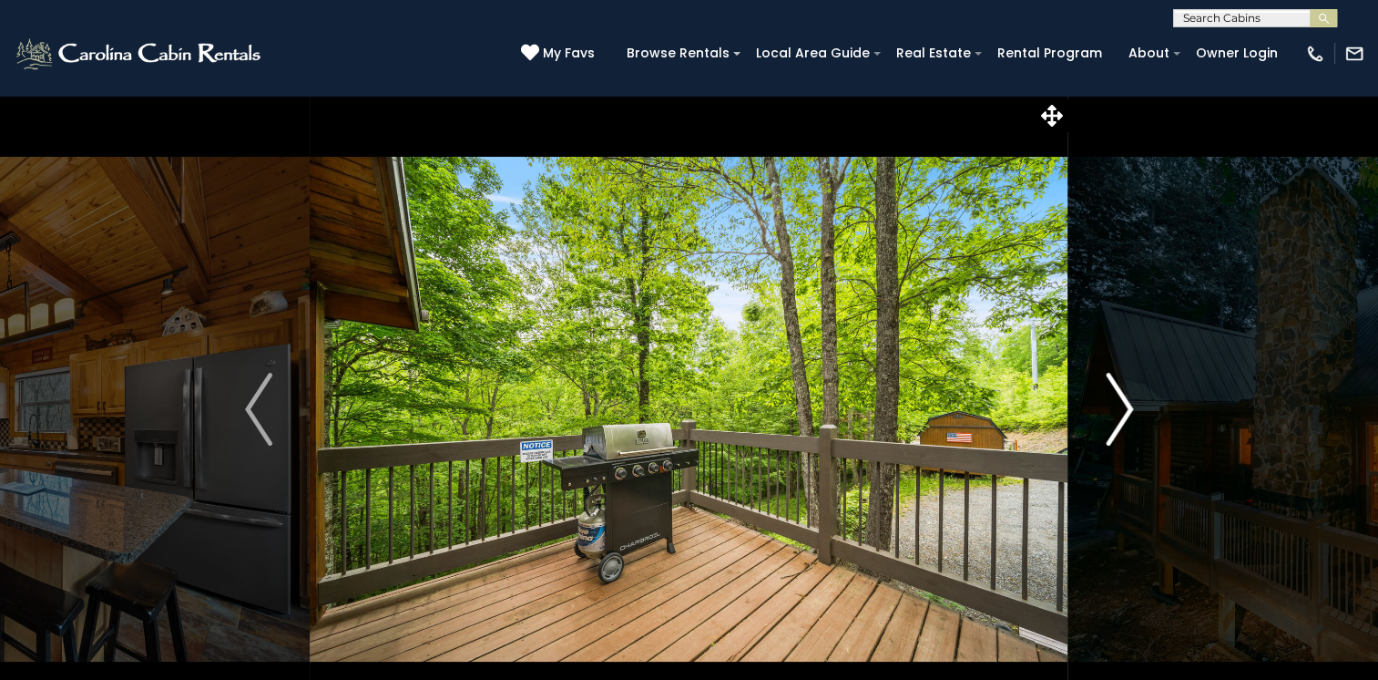
click at [1120, 411] on img "Next" at bounding box center [1119, 409] width 27 height 73
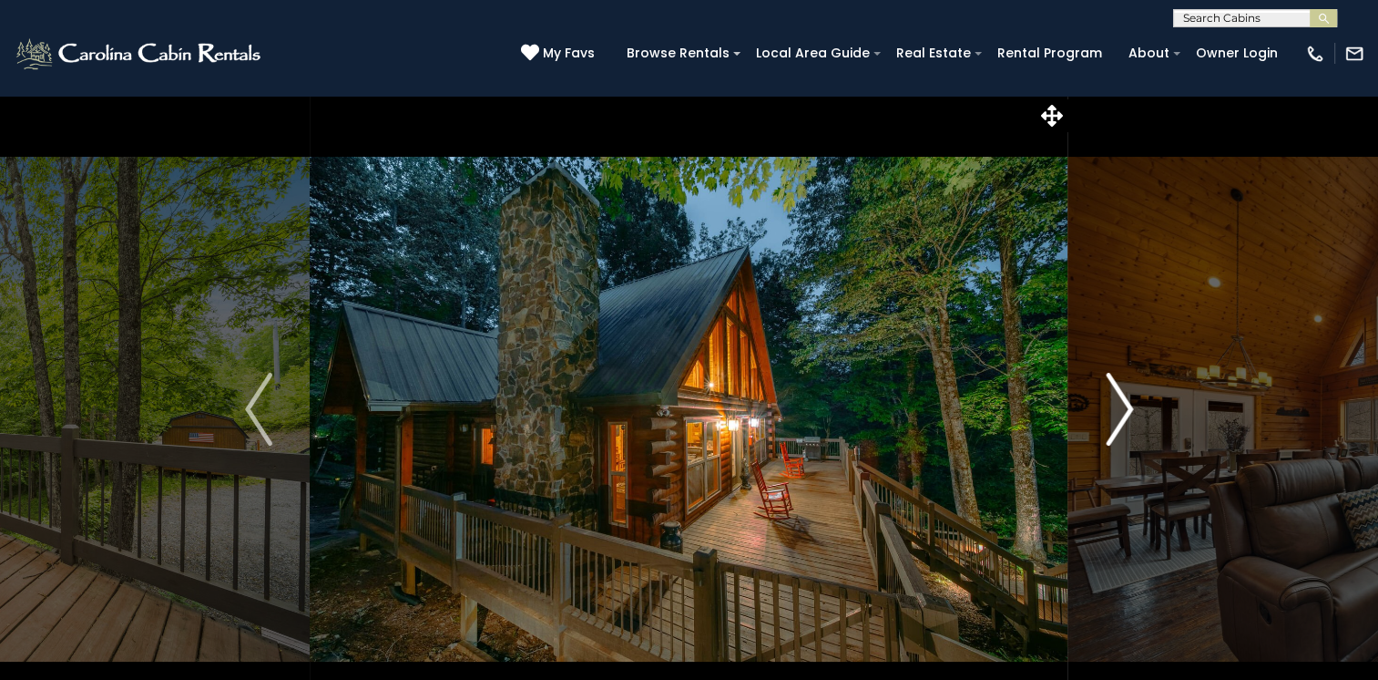
click at [1120, 411] on img "Next" at bounding box center [1119, 409] width 27 height 73
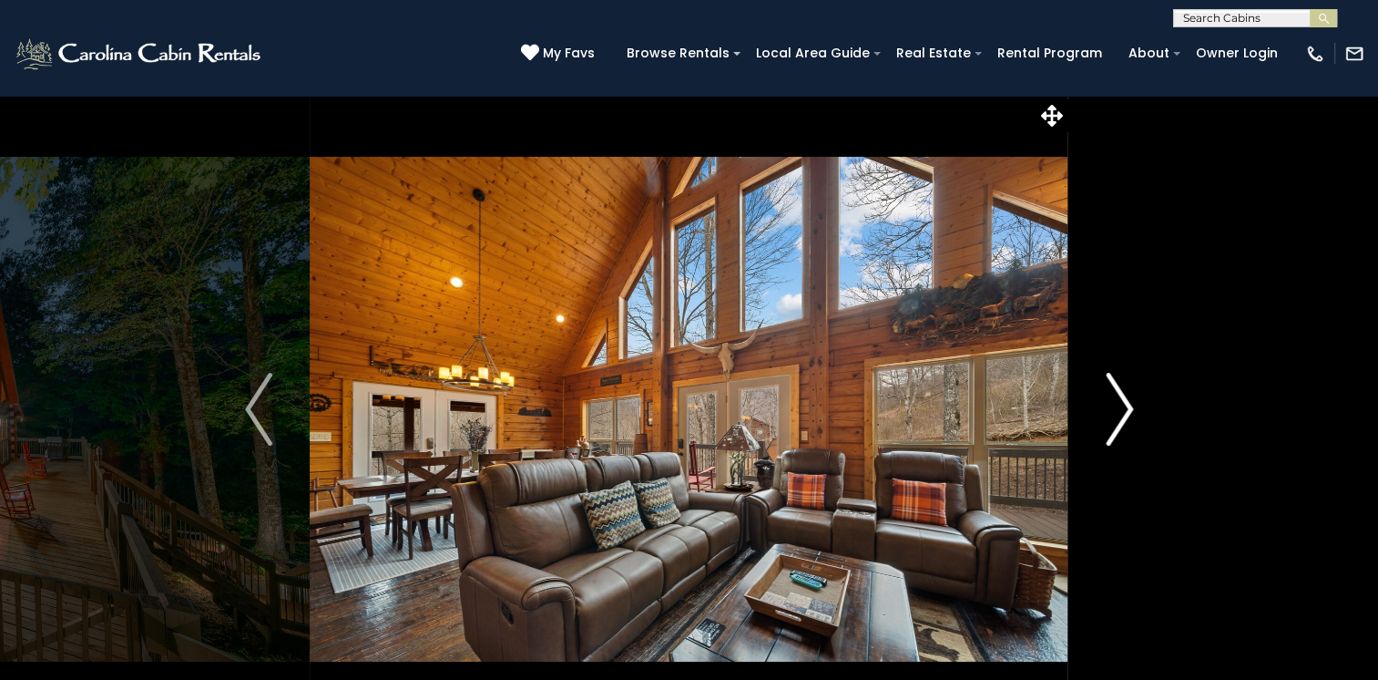
click at [1120, 411] on img "Next" at bounding box center [1119, 409] width 27 height 73
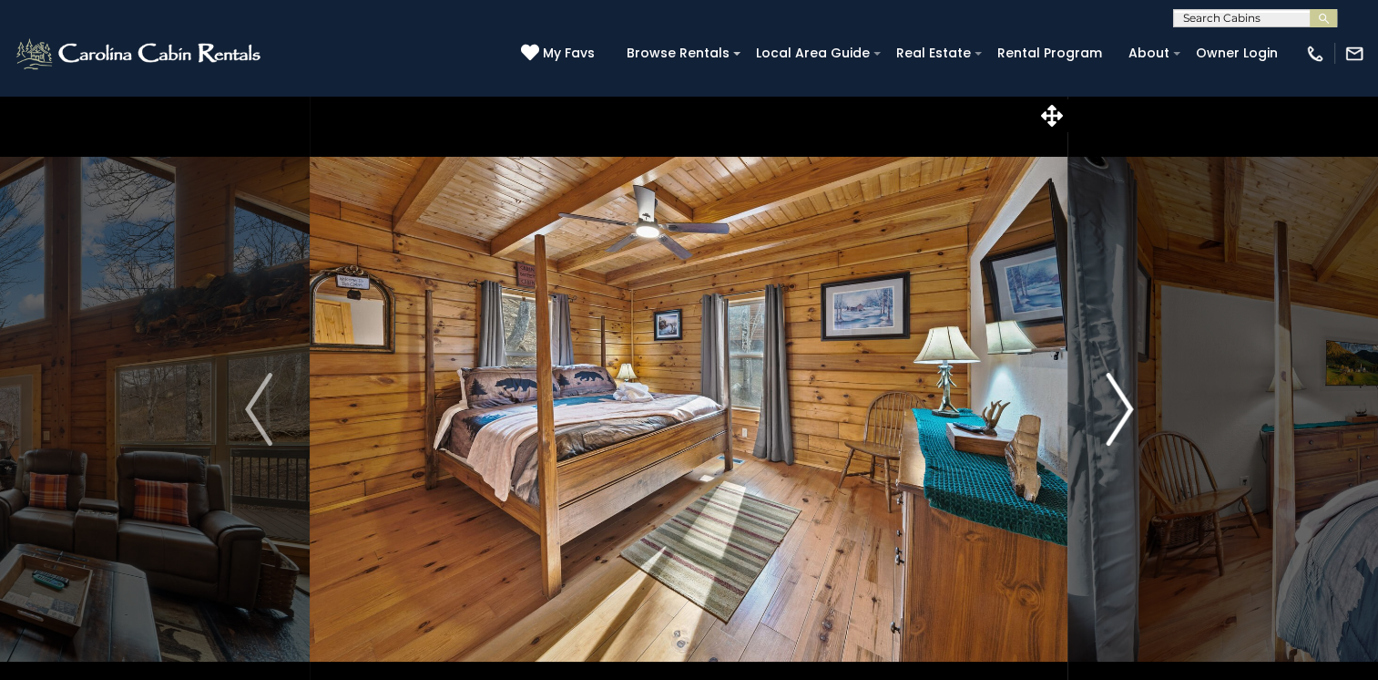
click at [1120, 411] on img "Next" at bounding box center [1119, 409] width 27 height 73
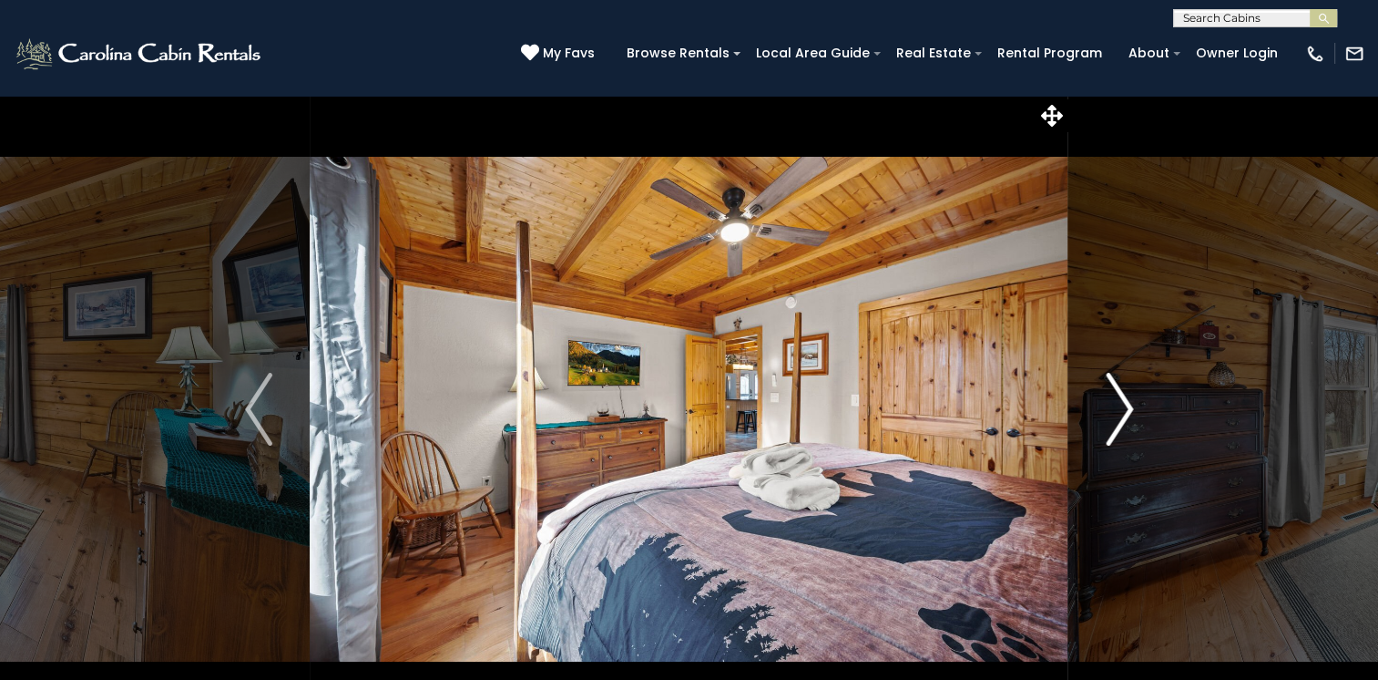
click at [1118, 411] on img "Next" at bounding box center [1119, 409] width 27 height 73
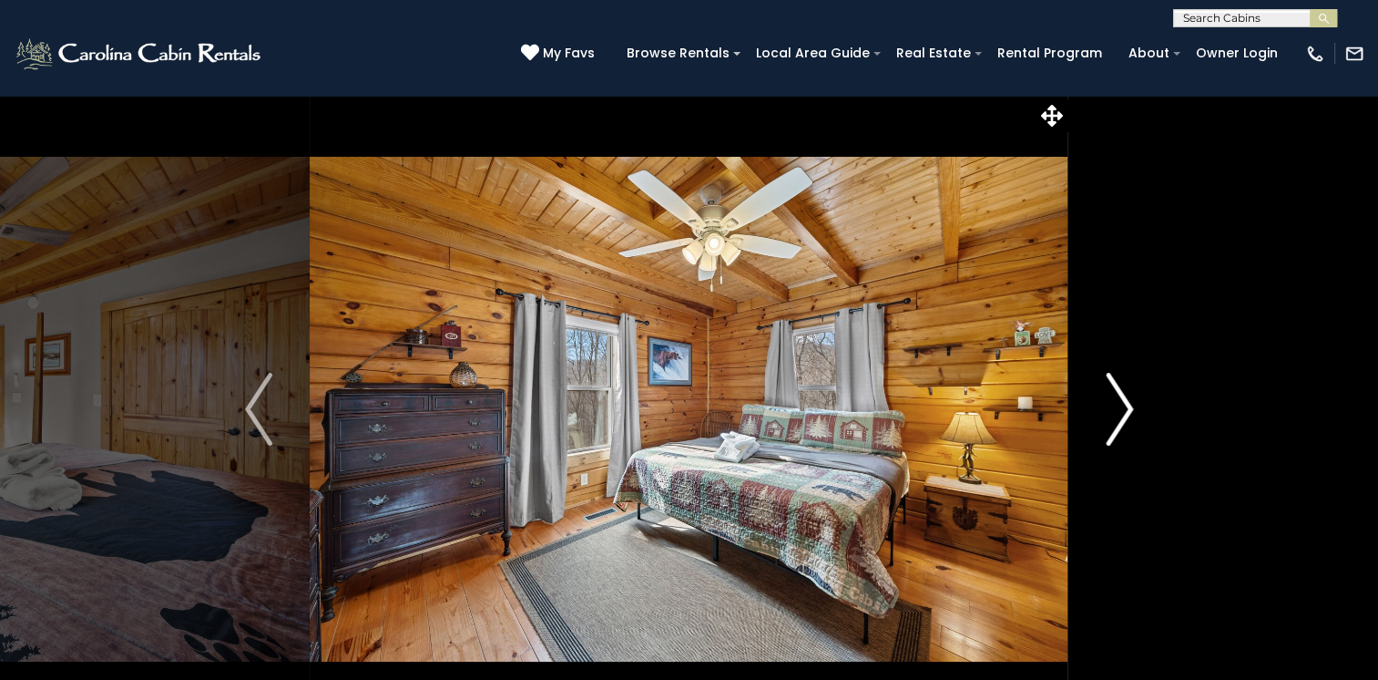
click at [1118, 411] on img "Next" at bounding box center [1119, 409] width 27 height 73
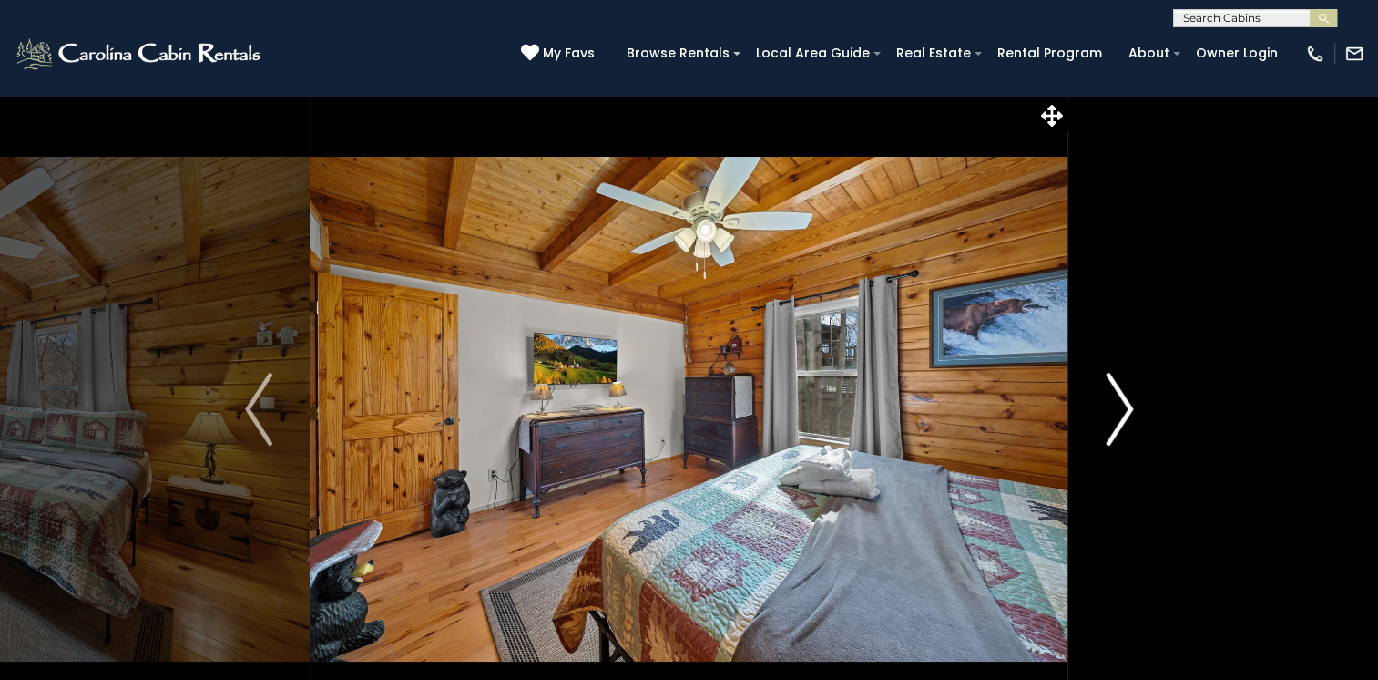
click at [1118, 411] on img "Next" at bounding box center [1119, 409] width 27 height 73
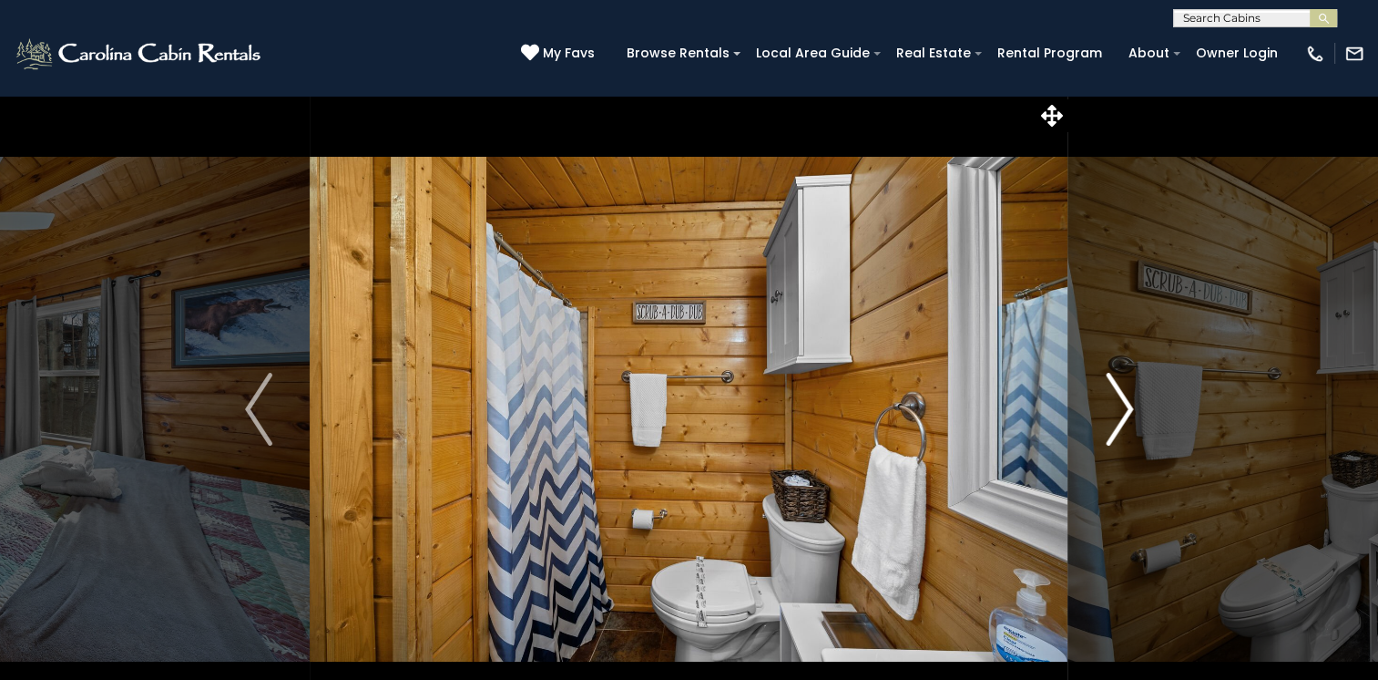
click at [1135, 414] on button "Next" at bounding box center [1120, 409] width 102 height 629
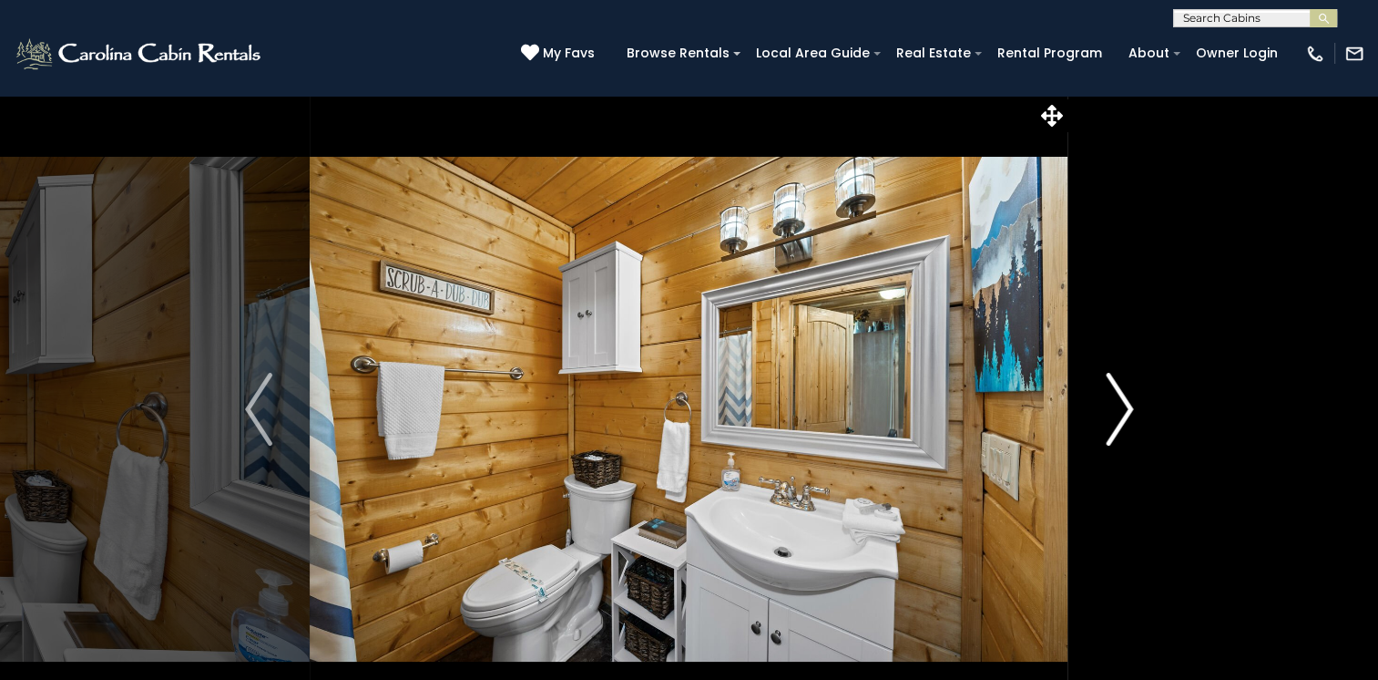
click at [1134, 414] on button "Next" at bounding box center [1120, 409] width 102 height 629
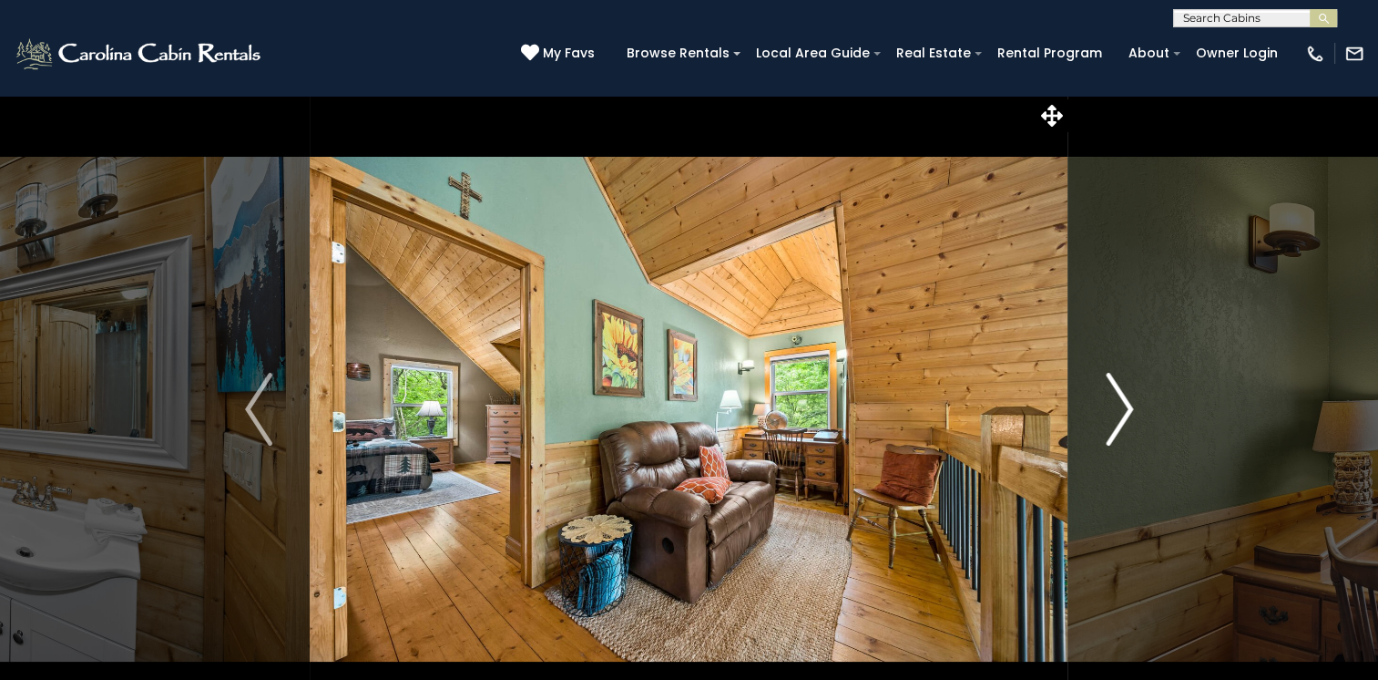
click at [1134, 414] on button "Next" at bounding box center [1120, 409] width 102 height 629
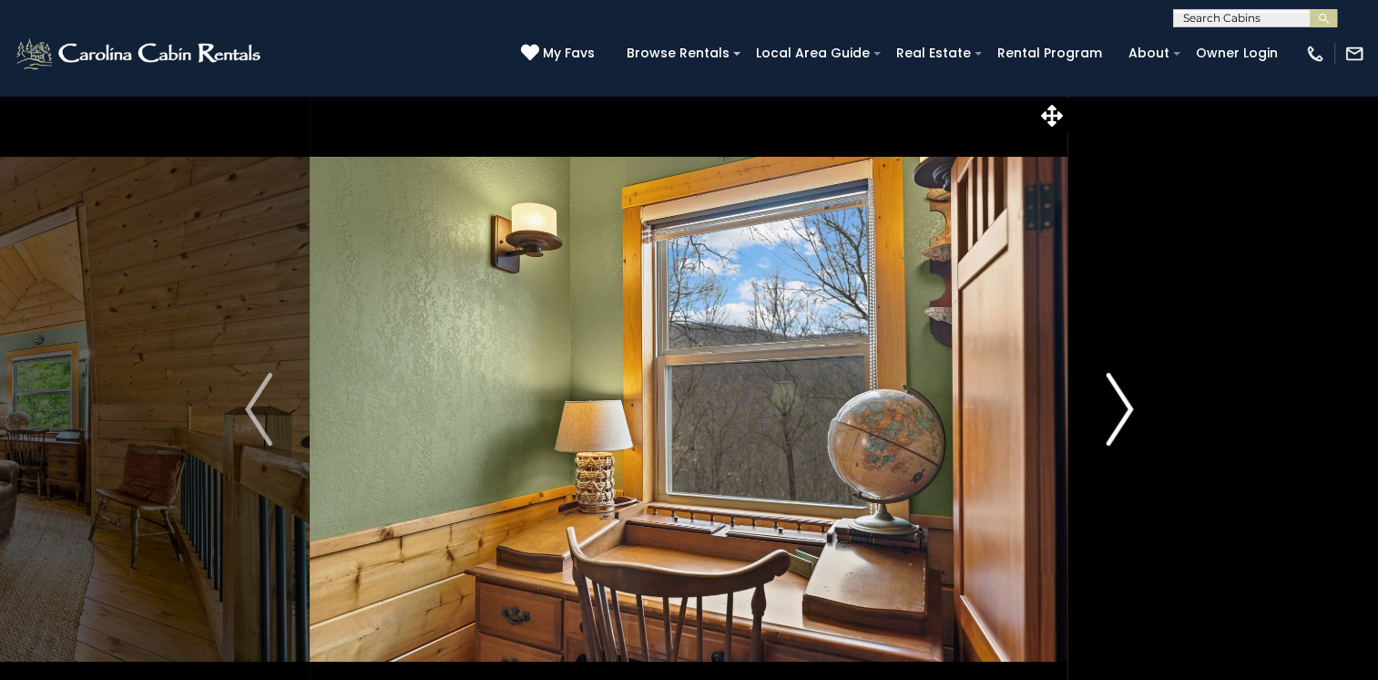
click at [1134, 414] on button "Next" at bounding box center [1120, 409] width 102 height 629
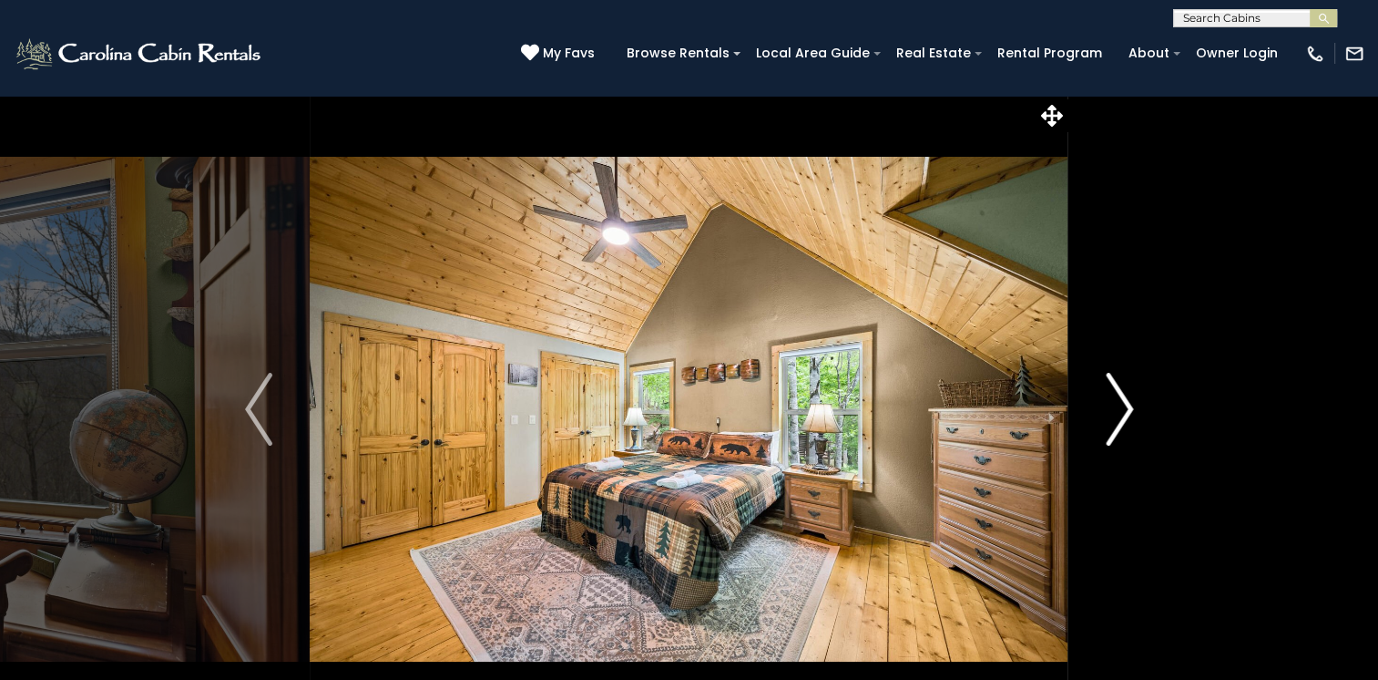
click at [1134, 414] on button "Next" at bounding box center [1120, 409] width 102 height 629
